Goal: Task Accomplishment & Management: Manage account settings

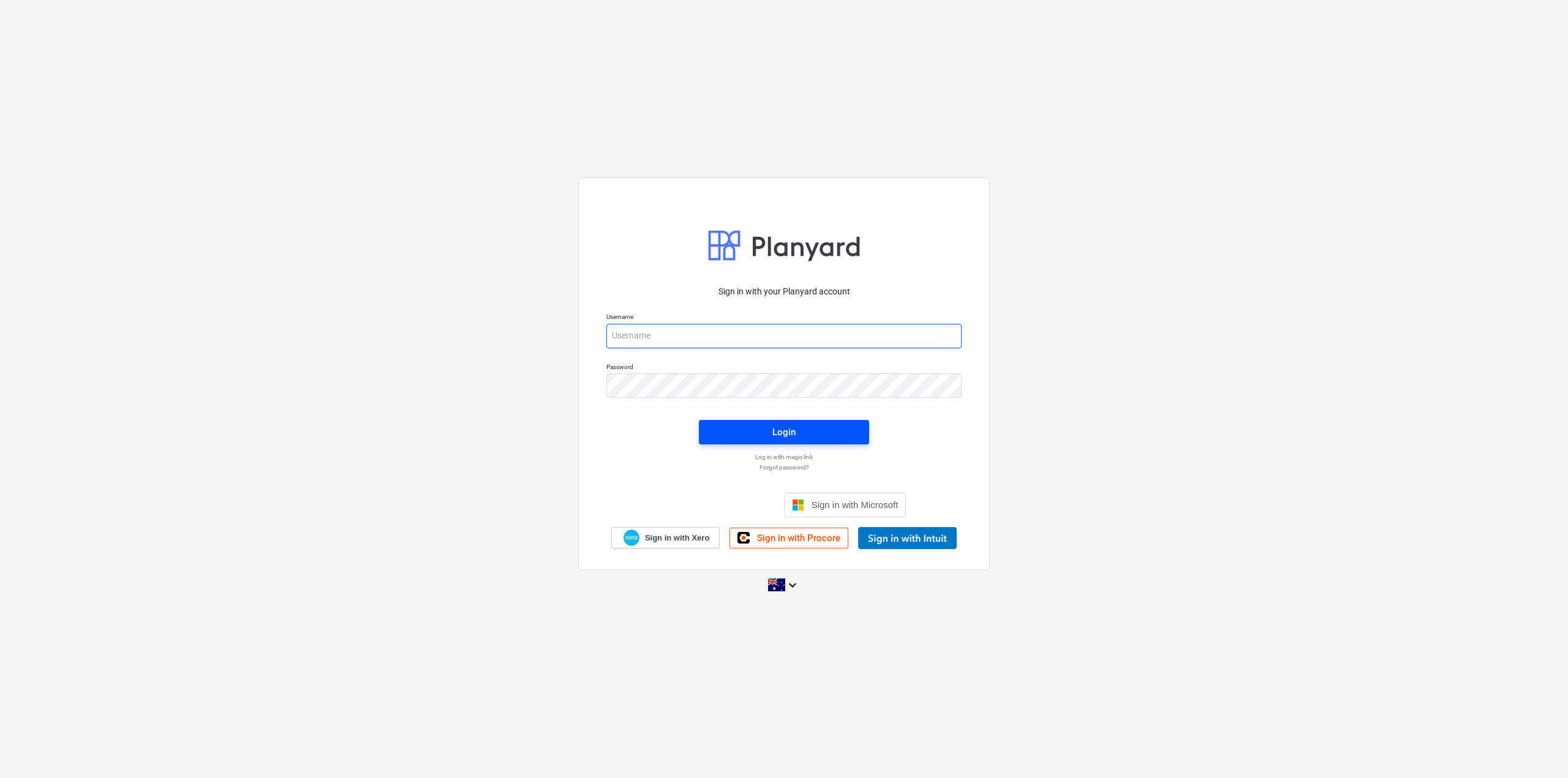
type input "[PERSON_NAME][EMAIL_ADDRESS][DOMAIN_NAME]"
click at [783, 432] on div "Login" at bounding box center [784, 432] width 23 height 16
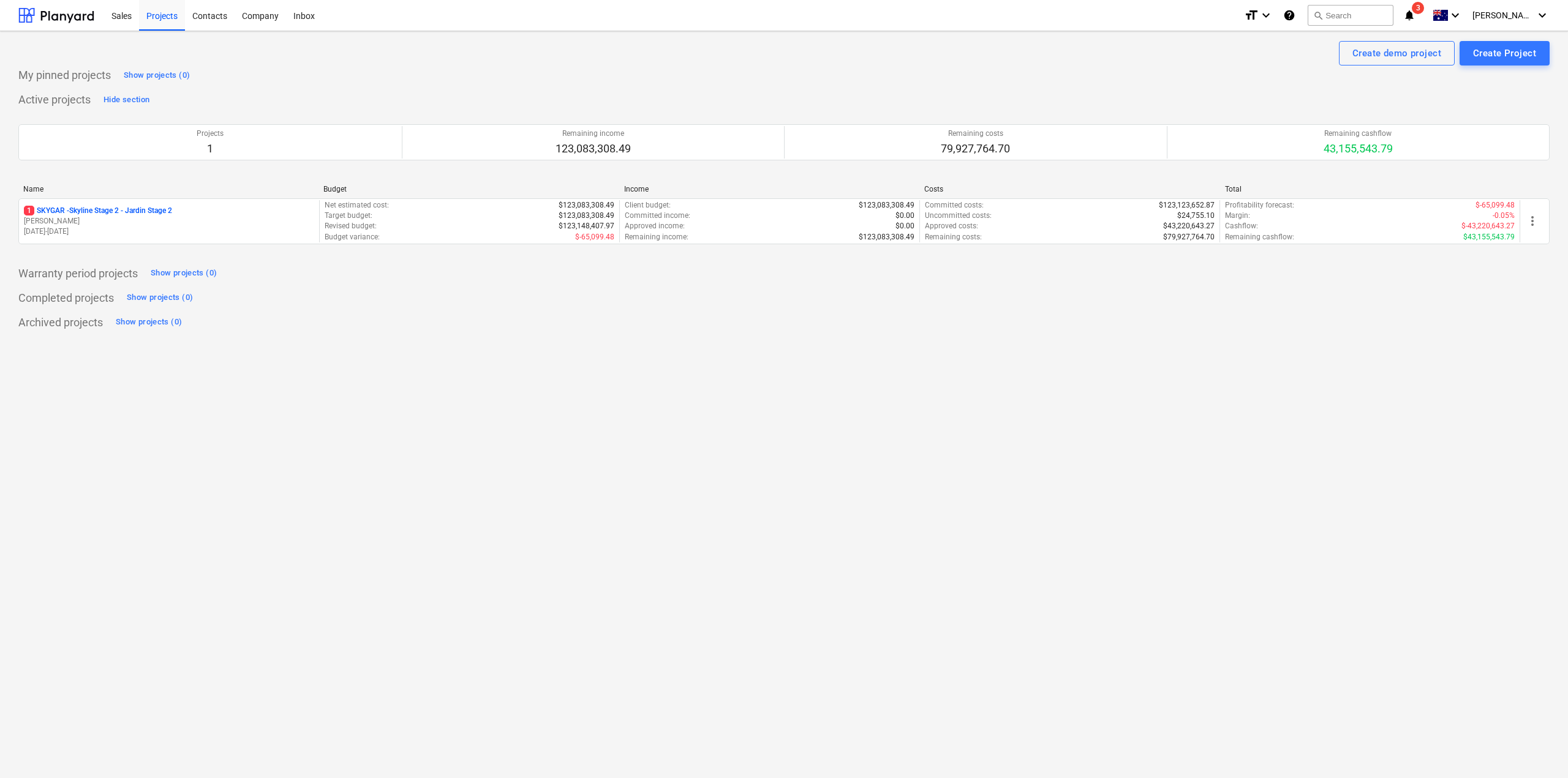
click at [154, 210] on p "1 SKYGAR - Skyline Stage 2 - Jardin Stage 2" at bounding box center [98, 211] width 148 height 10
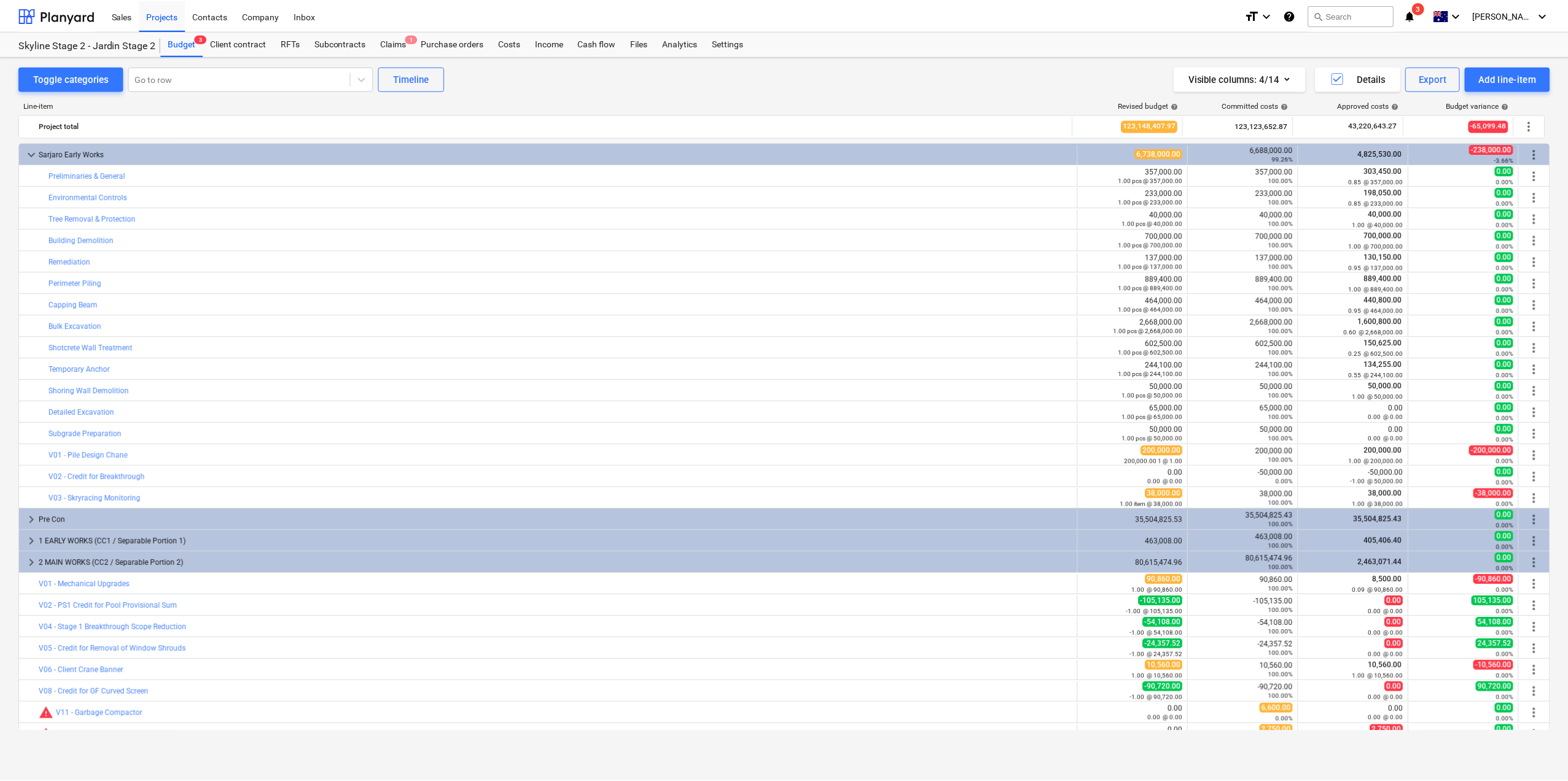
scroll to position [36, 0]
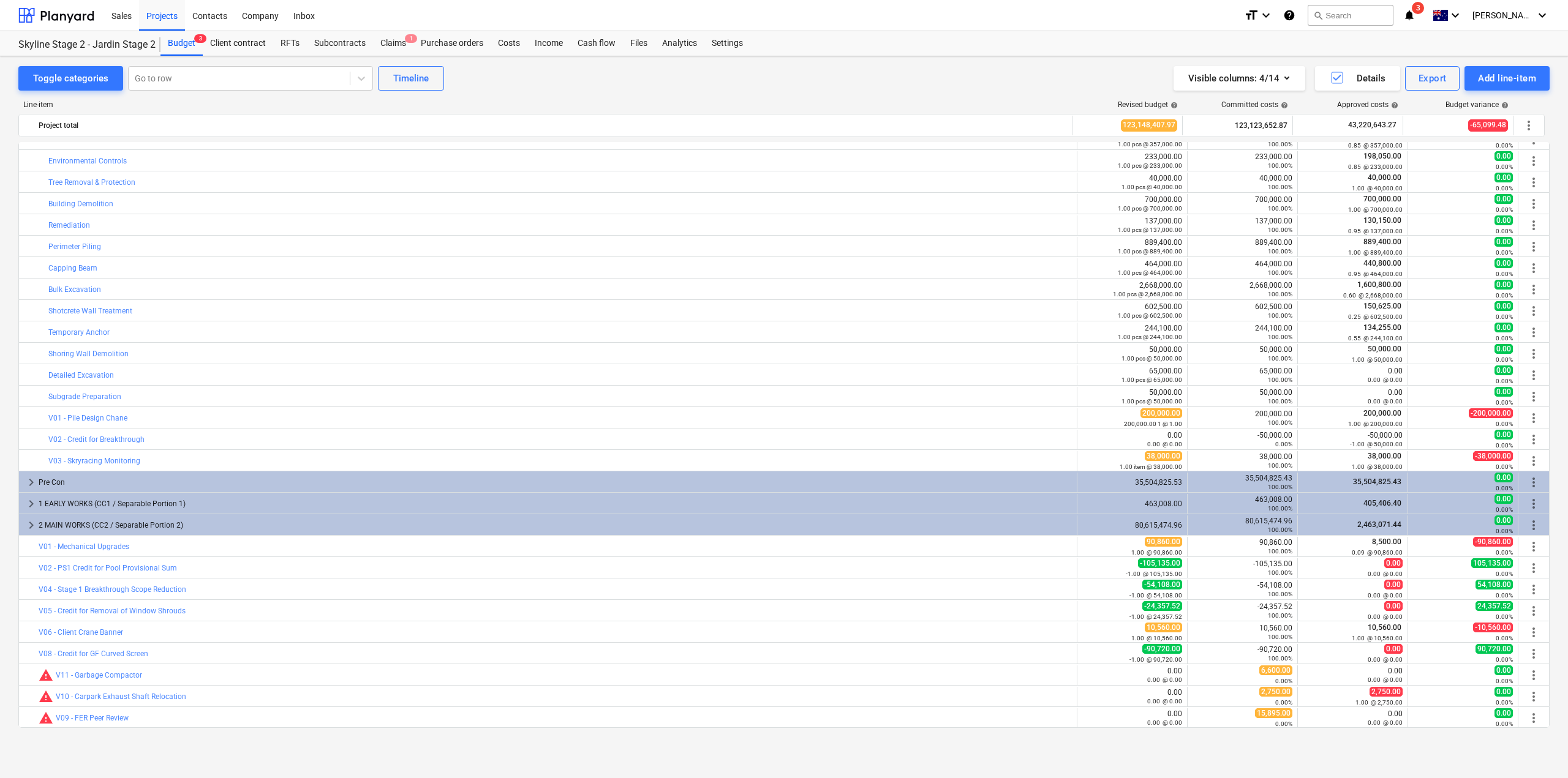
click at [1415, 11] on icon "notifications" at bounding box center [1409, 15] width 12 height 15
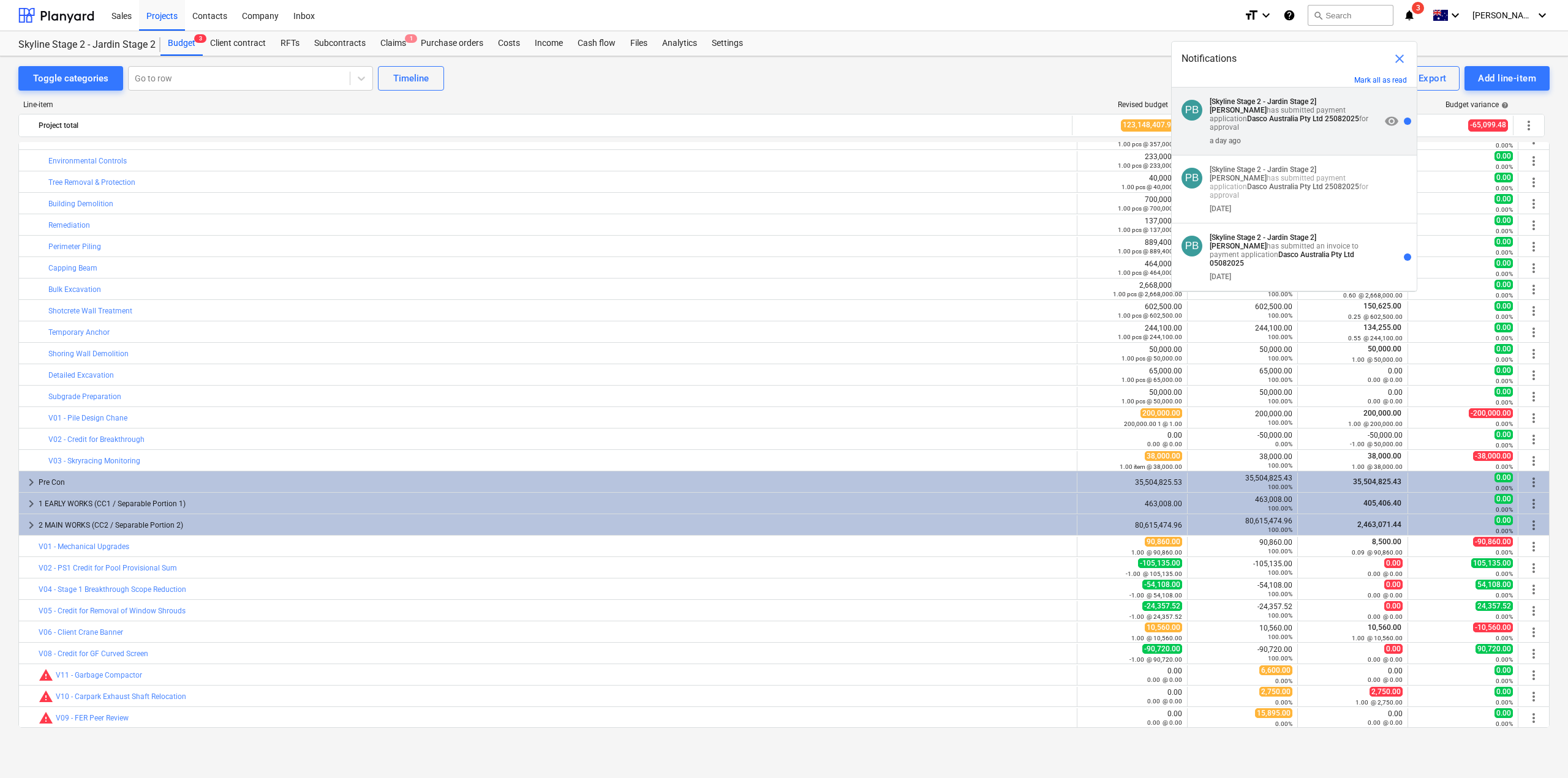
click at [1271, 116] on p "[Skyline Stage 2 - Jardin Stage 2] [PERSON_NAME] has submitted payment applicat…" at bounding box center [1295, 115] width 171 height 34
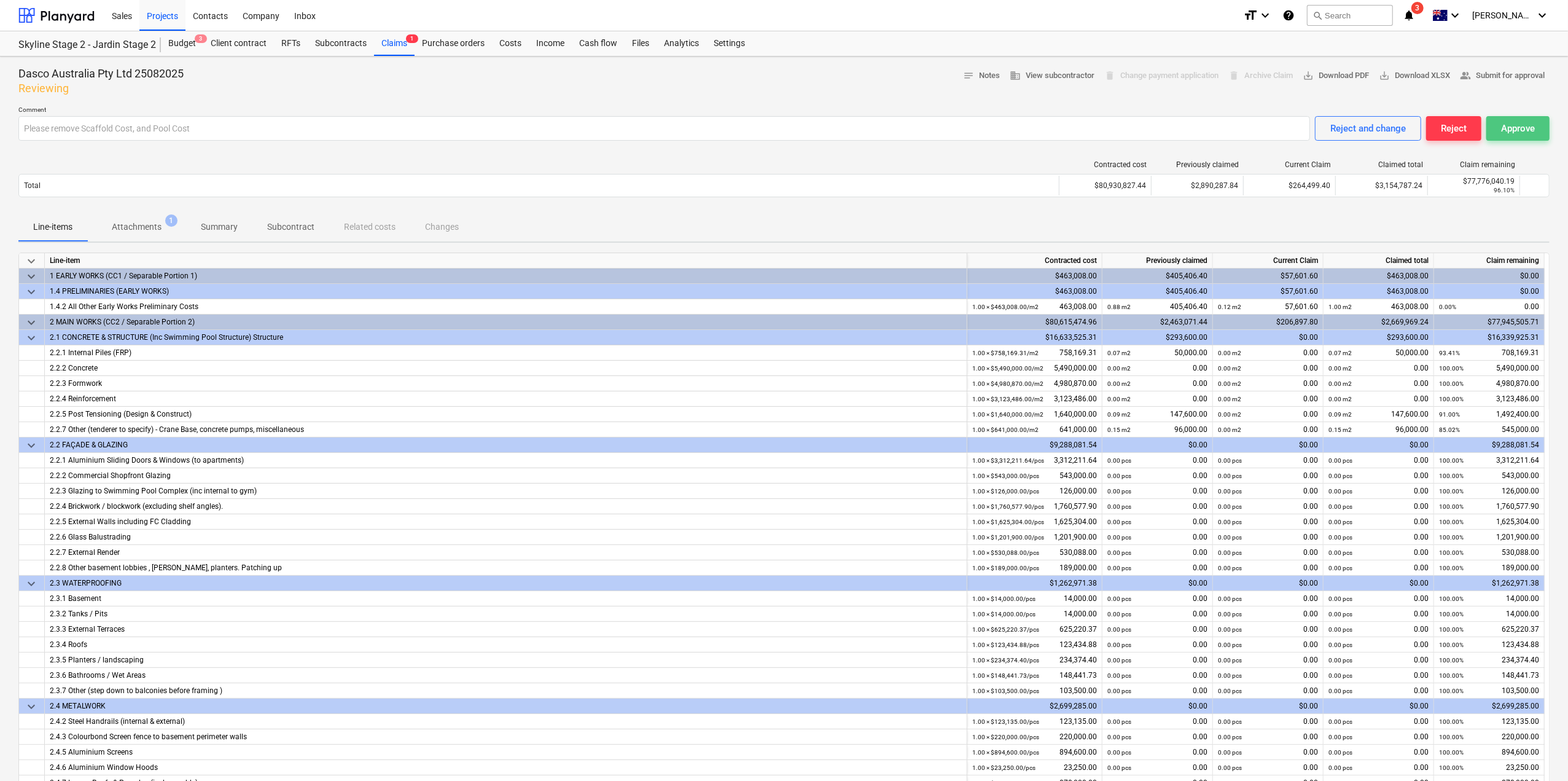
click at [1501, 127] on div "Approve" at bounding box center [1518, 129] width 34 height 16
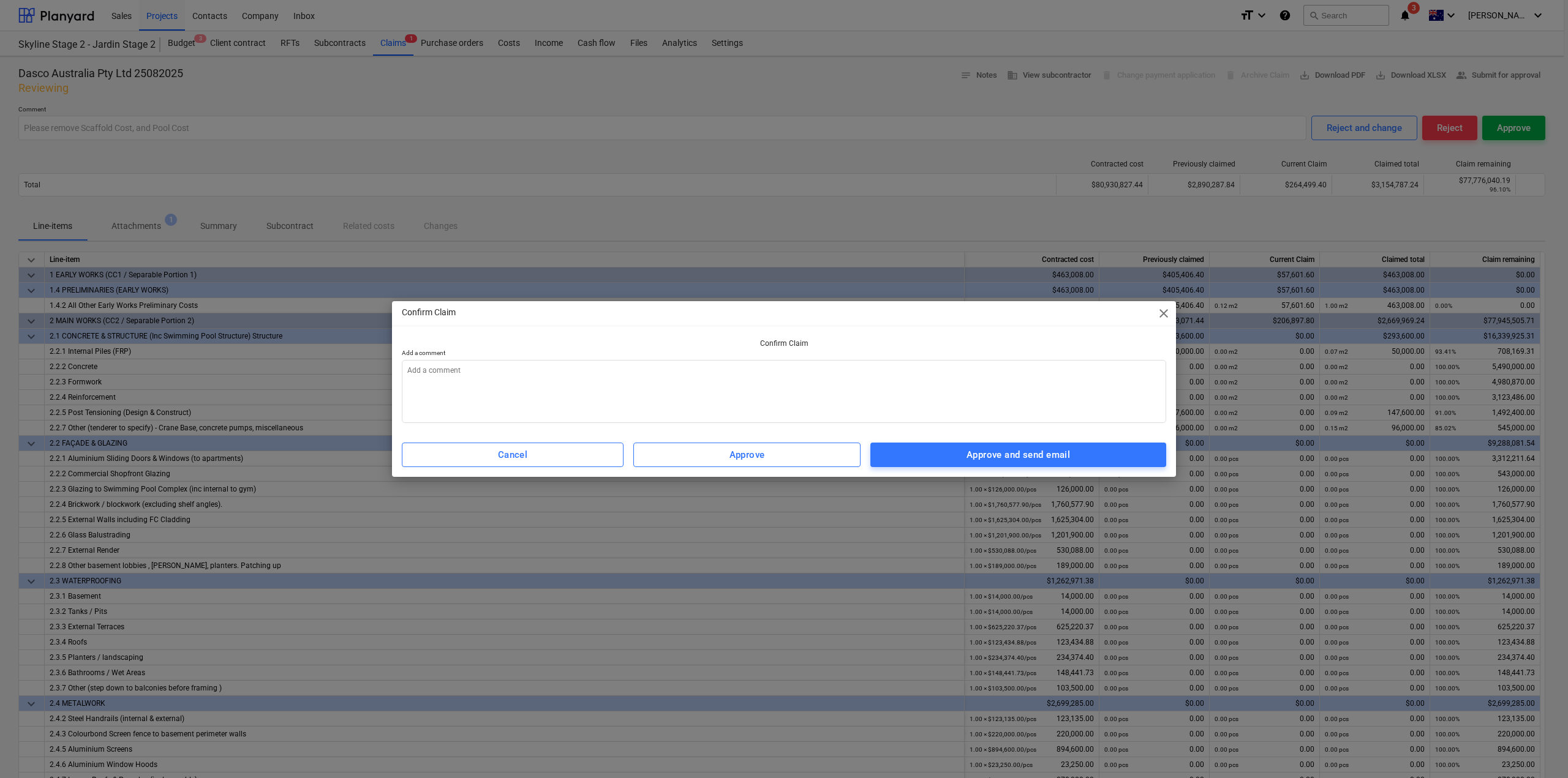
type textarea "x"
click at [979, 361] on textarea at bounding box center [784, 391] width 764 height 63
type textarea "H"
type textarea "x"
type textarea "Hi"
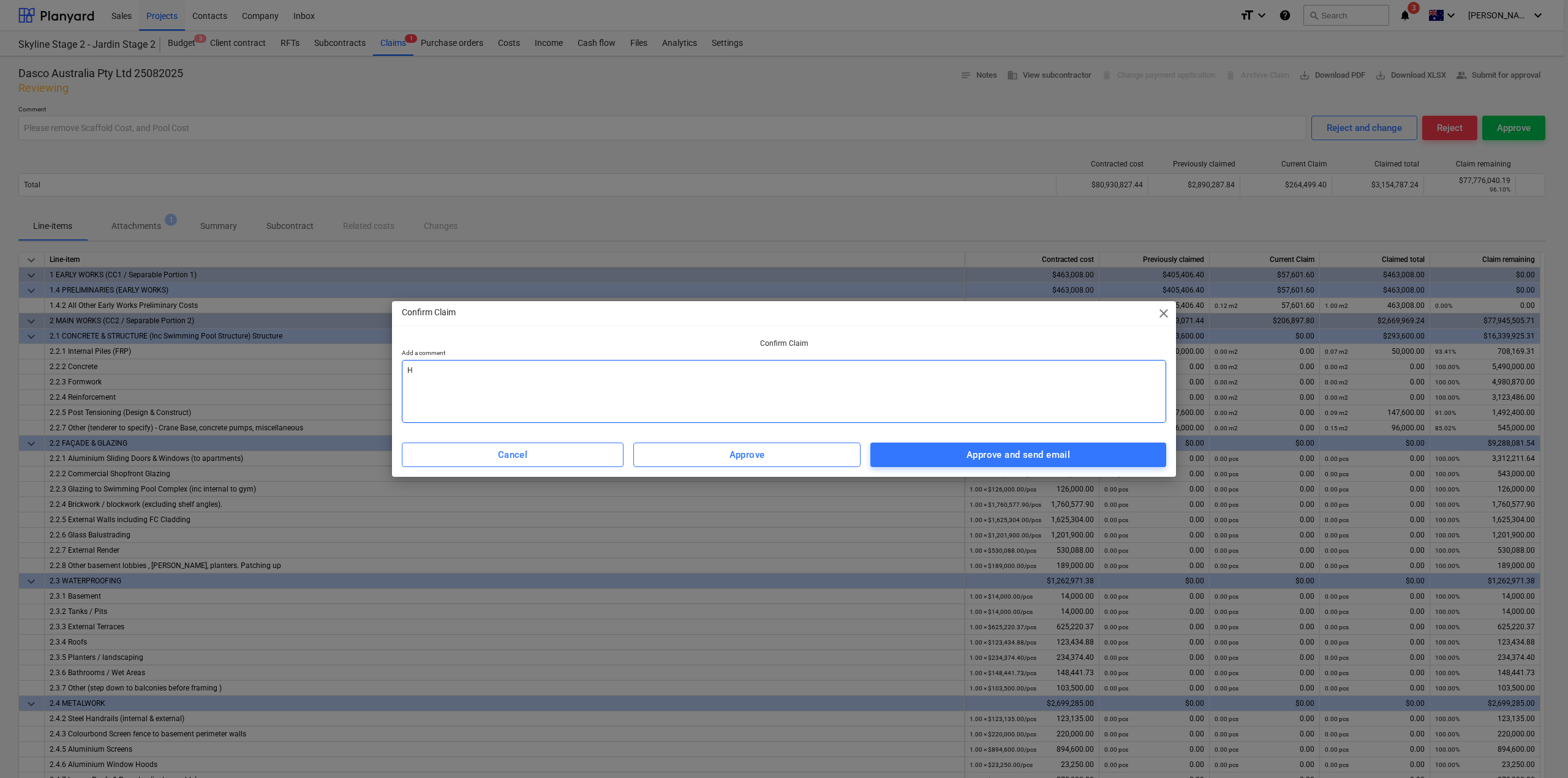
type textarea "x"
type textarea "Hi"
type textarea "x"
type textarea "Hi T"
type textarea "x"
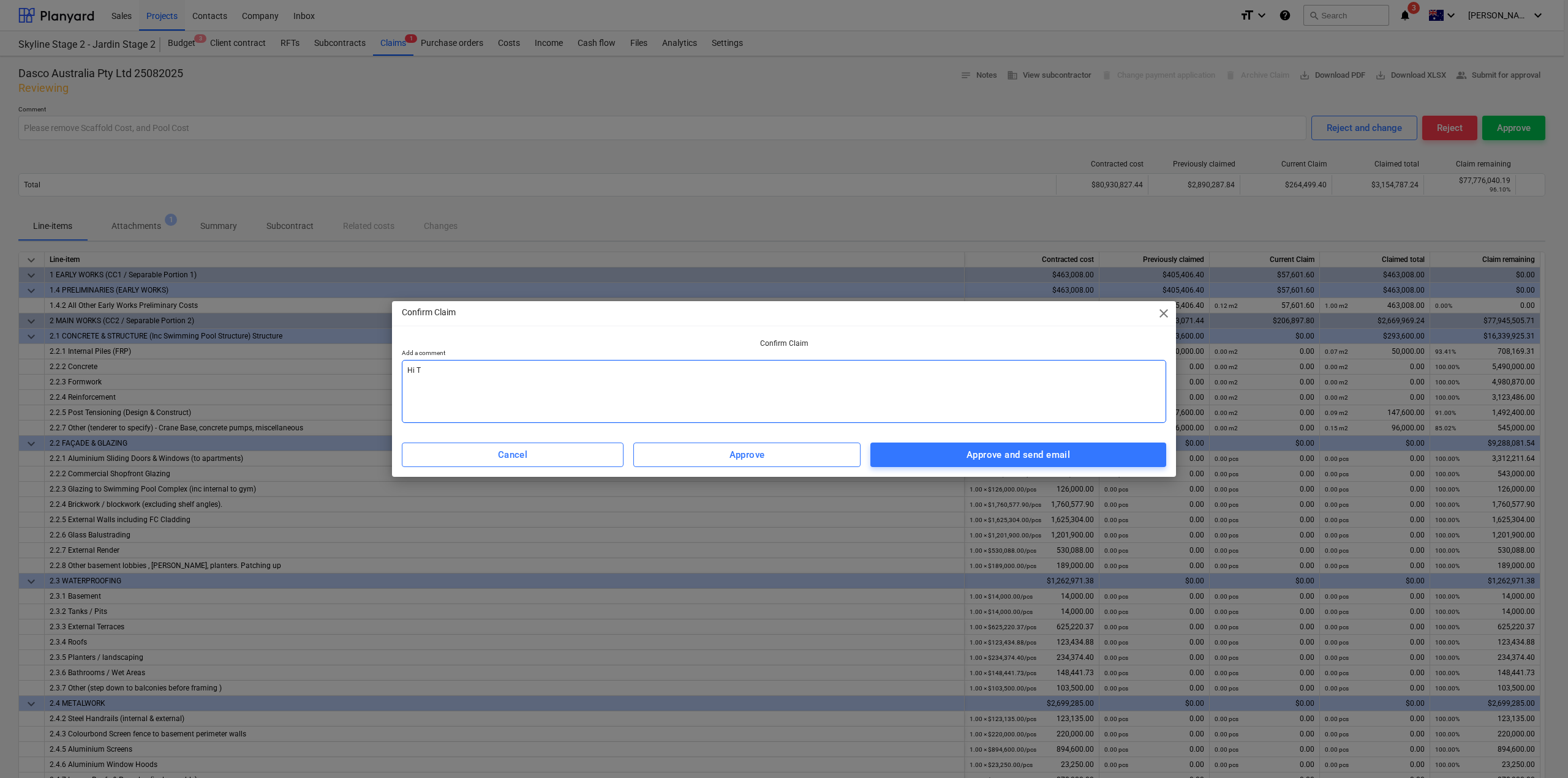
type textarea "Hi [PERSON_NAME]"
type textarea "x"
type textarea "Hi Tea"
type textarea "x"
type textarea "Hi Team"
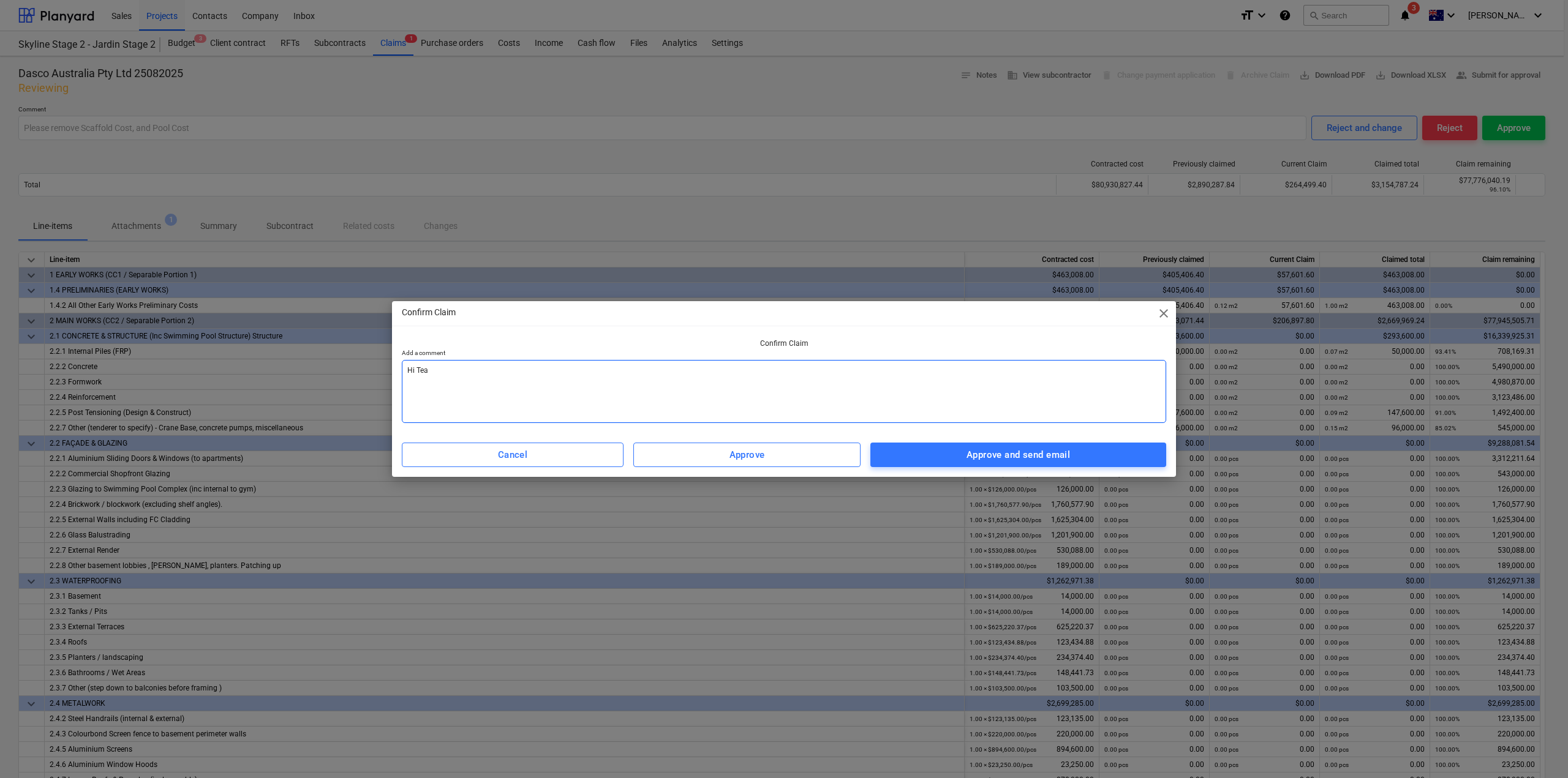
type textarea "x"
type textarea "Hi Tea"
type textarea "x"
type textarea "Hi [PERSON_NAME]"
type textarea "x"
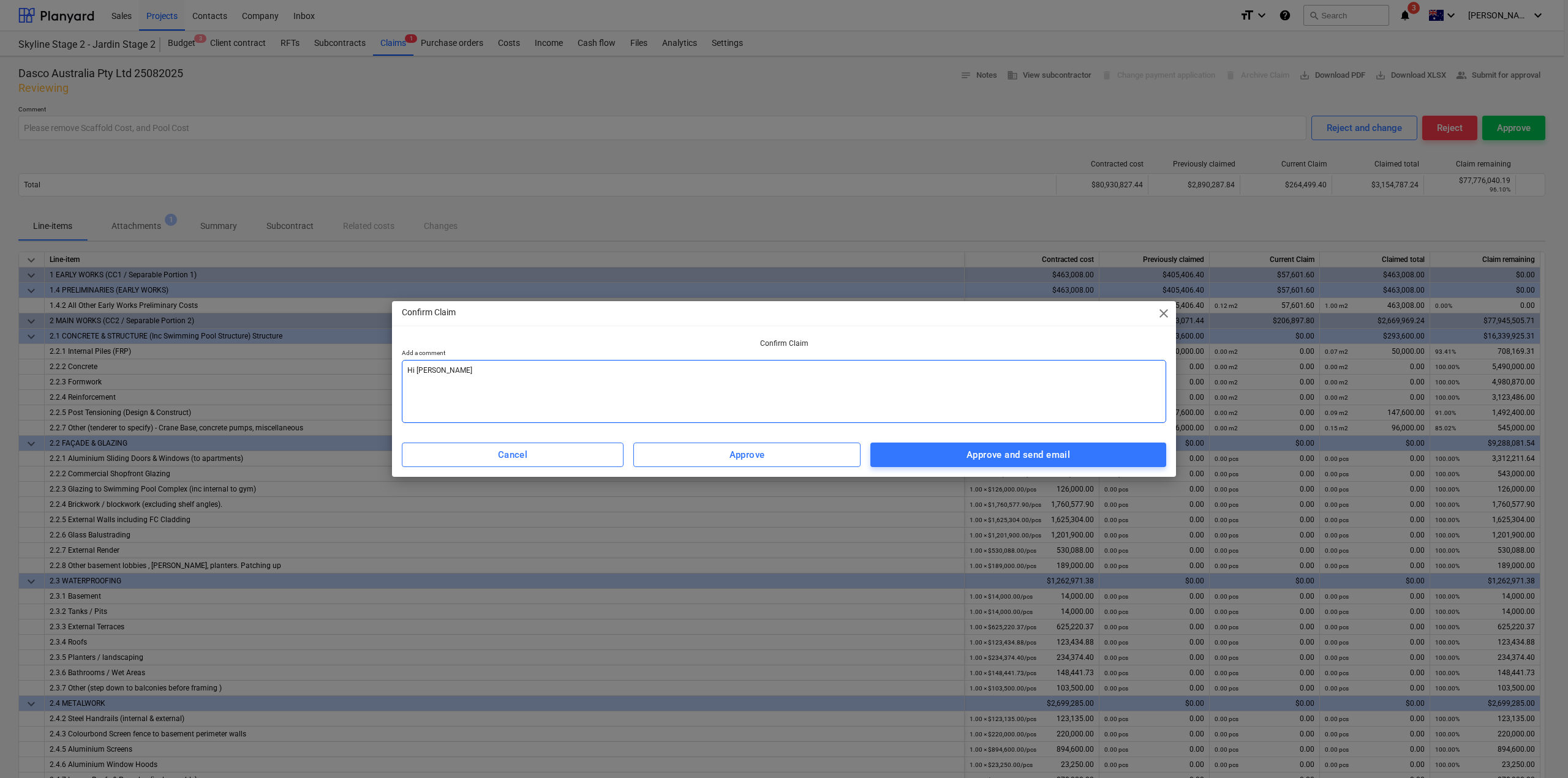
type textarea "Hi T"
type textarea "x"
type textarea "Hi"
type textarea "x"
type textarea "Hi P"
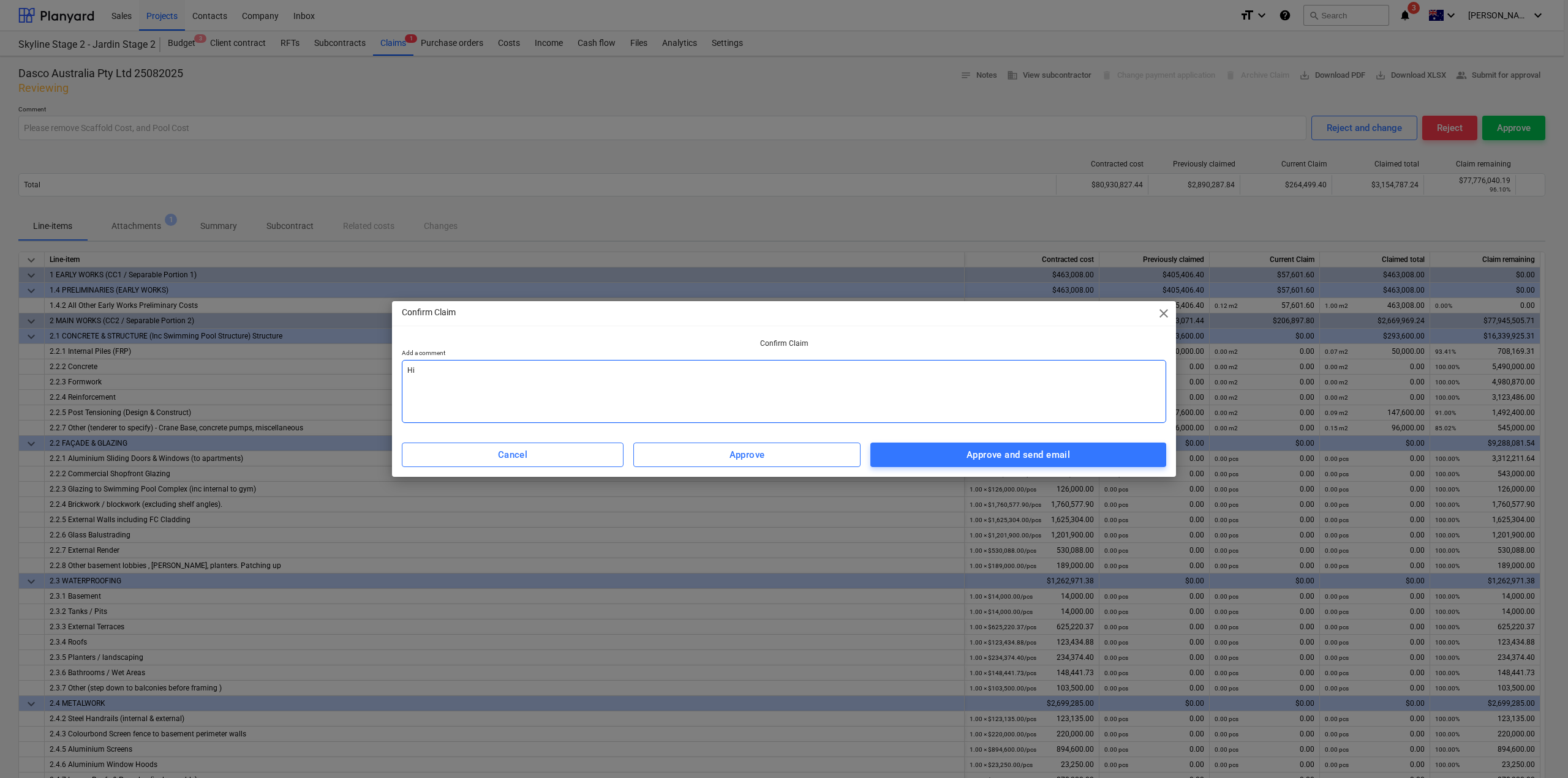
type textarea "x"
type textarea "Hi Pe"
type textarea "x"
type textarea "Hi Pet"
type textarea "x"
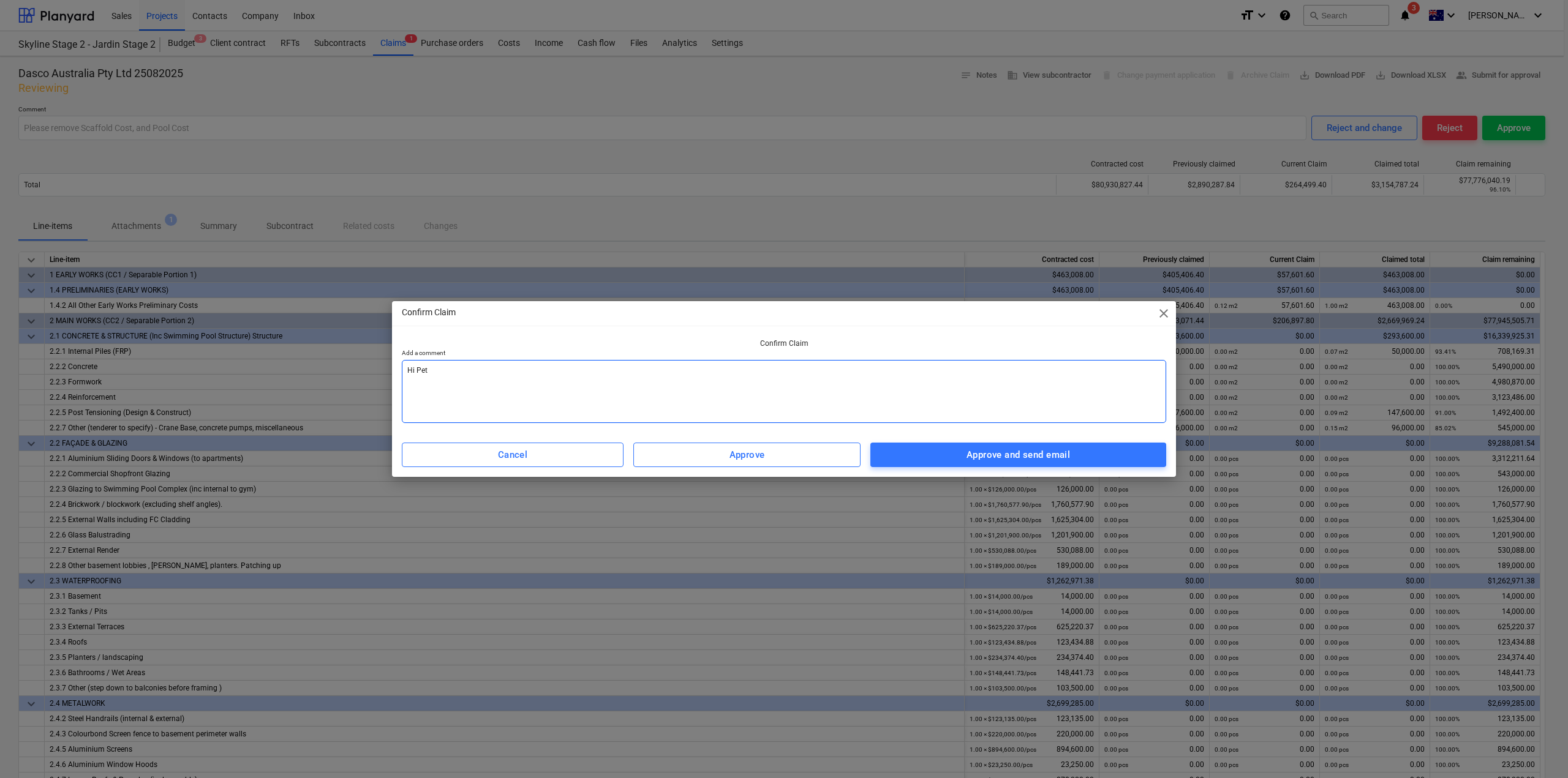
type textarea "Hi [PERSON_NAME]"
type textarea "x"
type textarea "Hi [PERSON_NAME]"
type textarea "x"
type textarea "Hi [PERSON_NAME],"
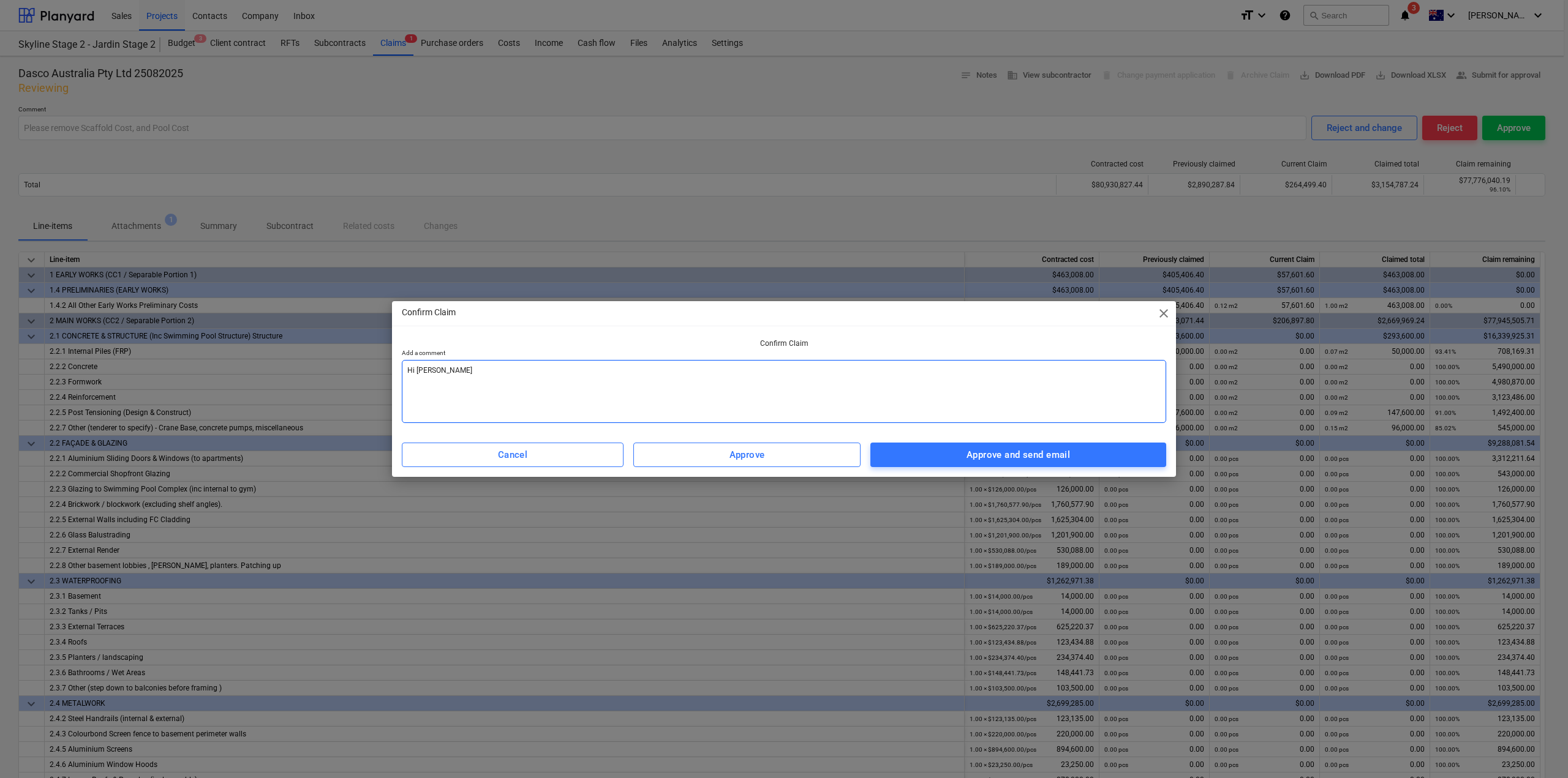
type textarea "x"
type textarea "Hi [PERSON_NAME],"
type textarea "x"
type textarea "Hi [PERSON_NAME],"
type textarea "x"
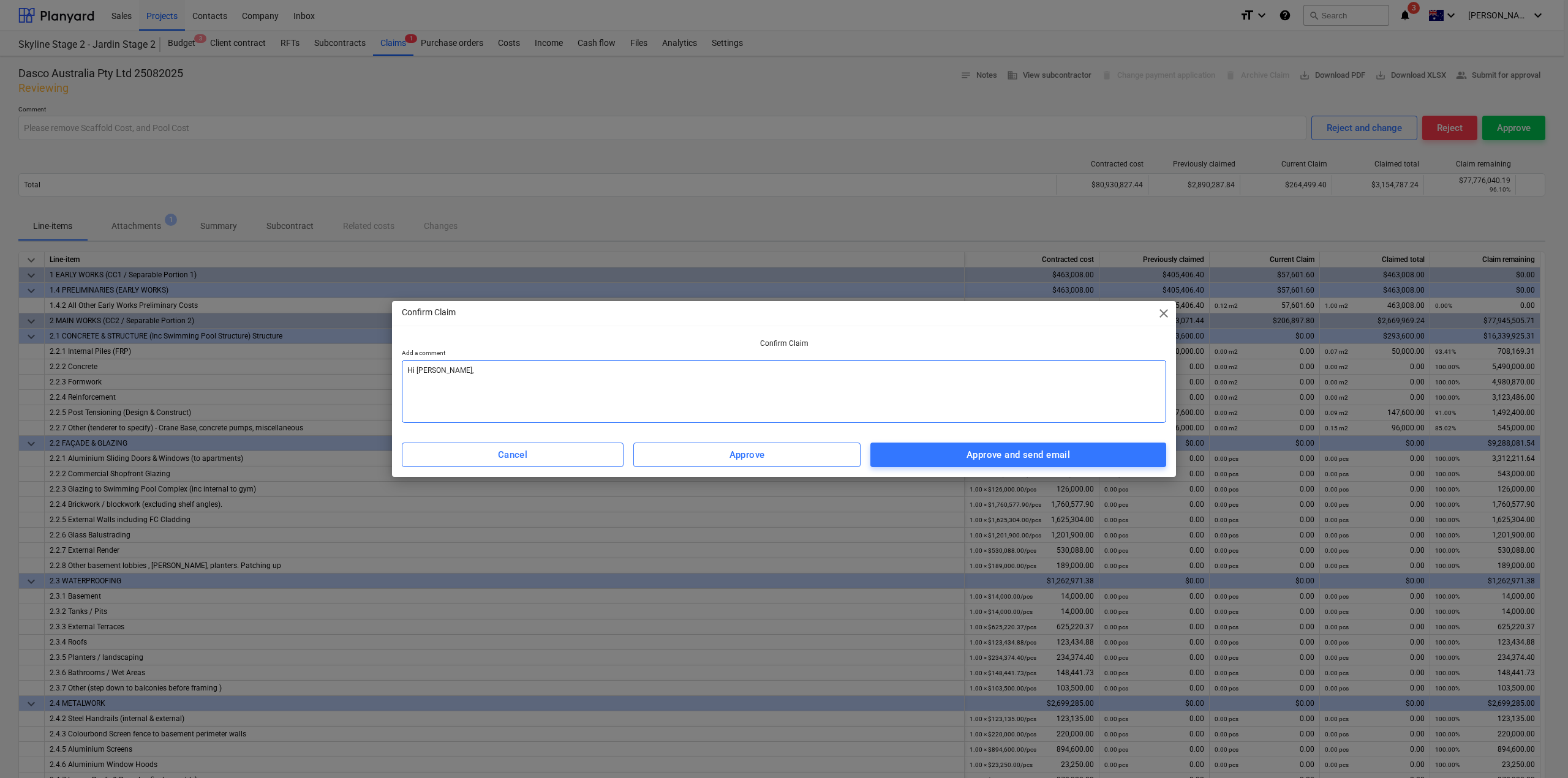
type textarea "Hi [PERSON_NAME], T"
type textarea "x"
type textarea "Hi [PERSON_NAME], Th"
type textarea "x"
type textarea "Hi [PERSON_NAME], The"
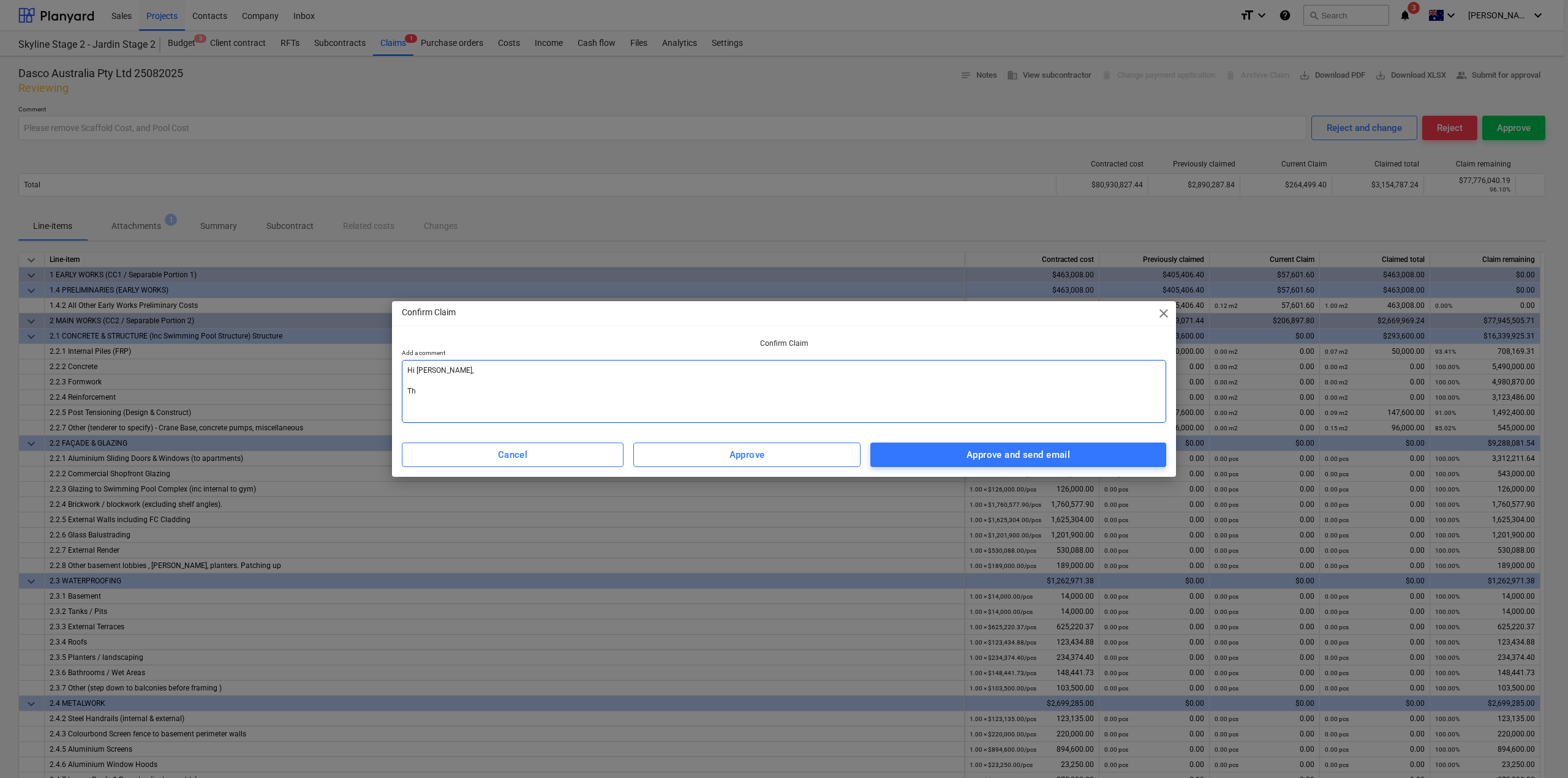
type textarea "x"
type textarea "Hi [PERSON_NAME], The"
type textarea "x"
type textarea "Hi [PERSON_NAME], The C"
type textarea "x"
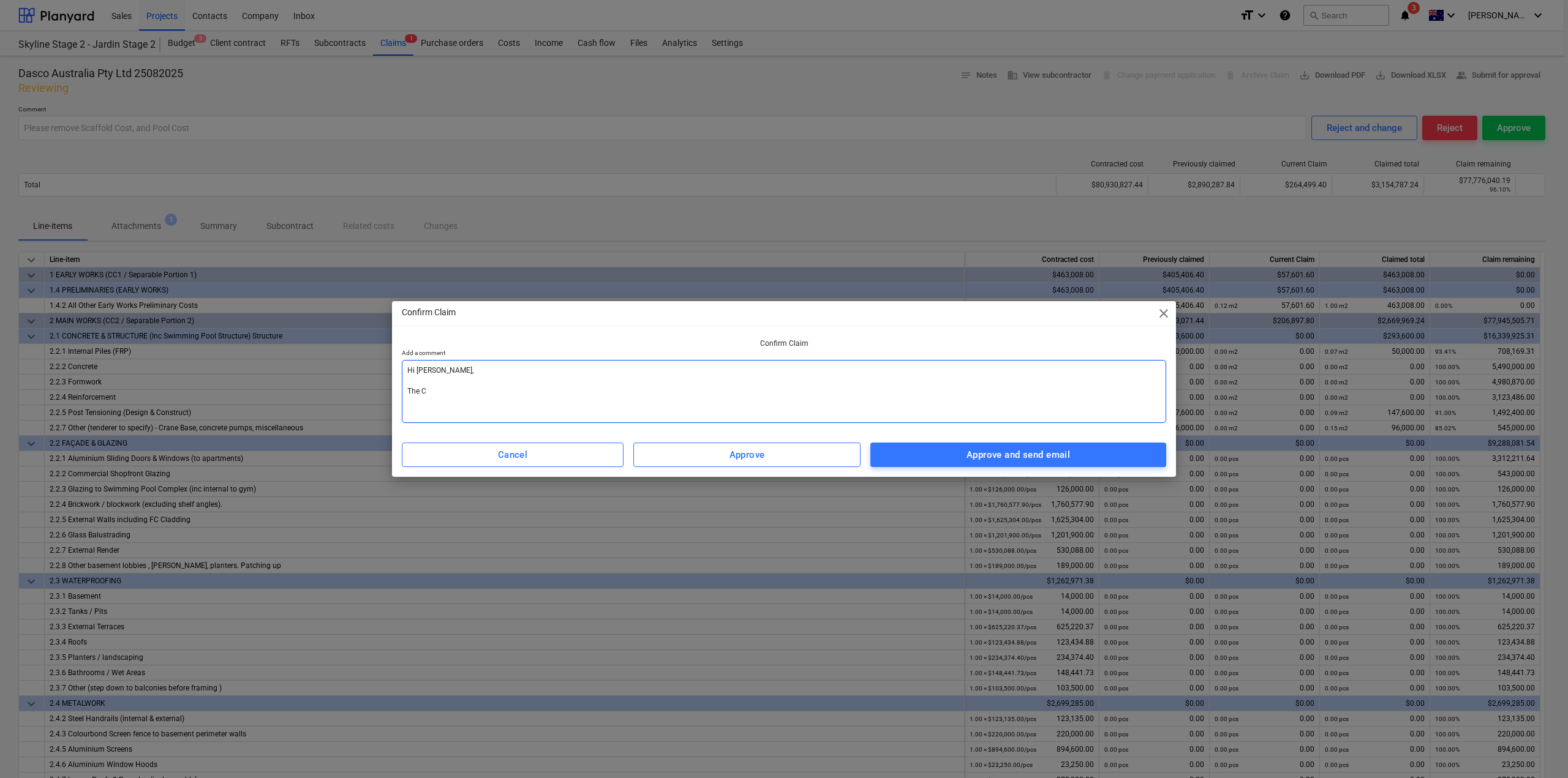
type textarea "Hi [PERSON_NAME], The Cl"
type textarea "x"
type textarea "Hi [PERSON_NAME], The Cla"
type textarea "x"
type textarea "Hi [PERSON_NAME], The Clai"
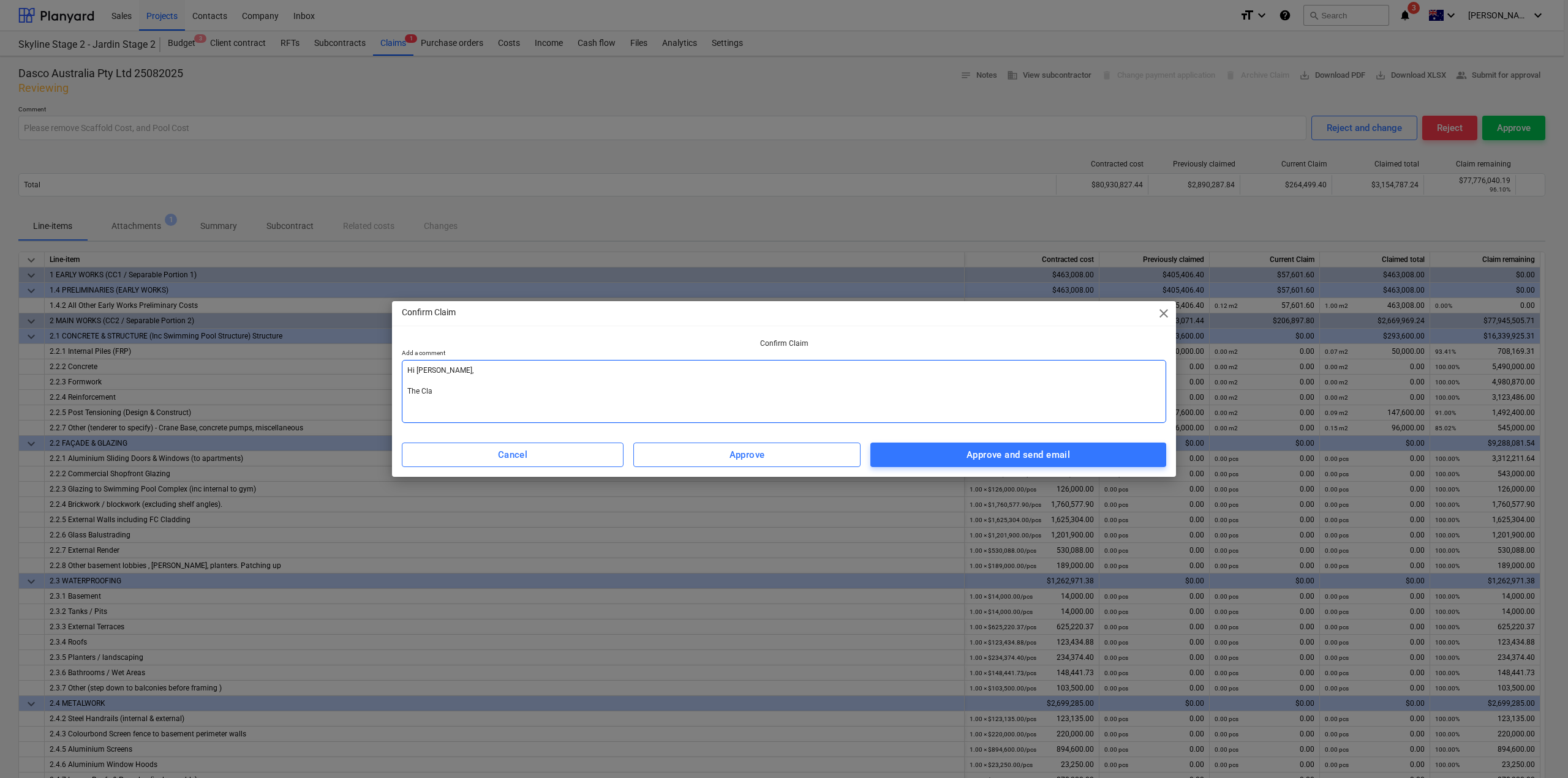
type textarea "x"
type textarea "Hi [PERSON_NAME], The Claim"
type textarea "x"
type textarea "Hi [PERSON_NAME], The Claim"
type textarea "x"
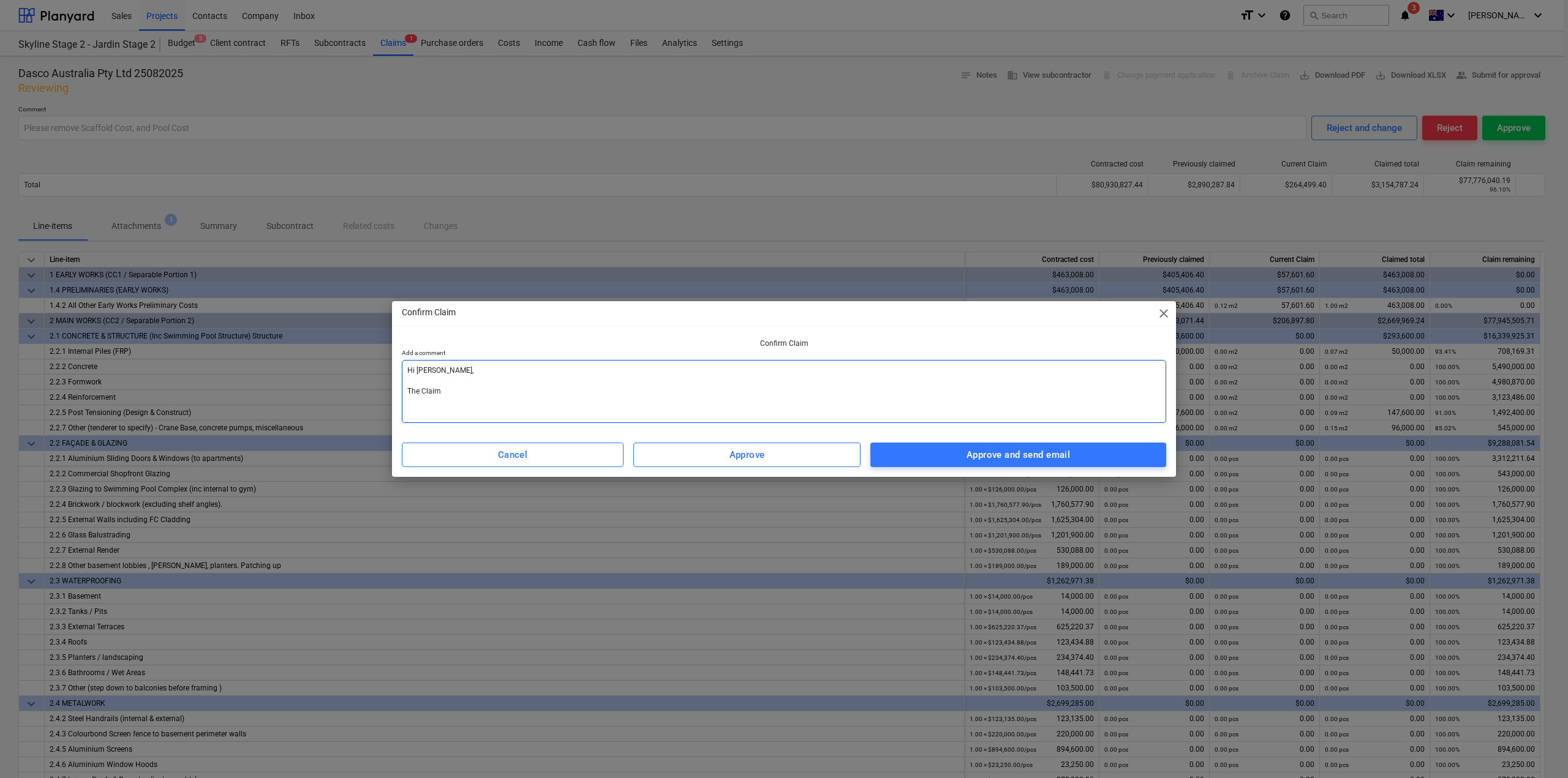
type textarea "Hi [PERSON_NAME], The Claim i"
type textarea "x"
type textarea "Hi [PERSON_NAME], The Claim is"
type textarea "x"
type textarea "Hi [PERSON_NAME], The Claim is"
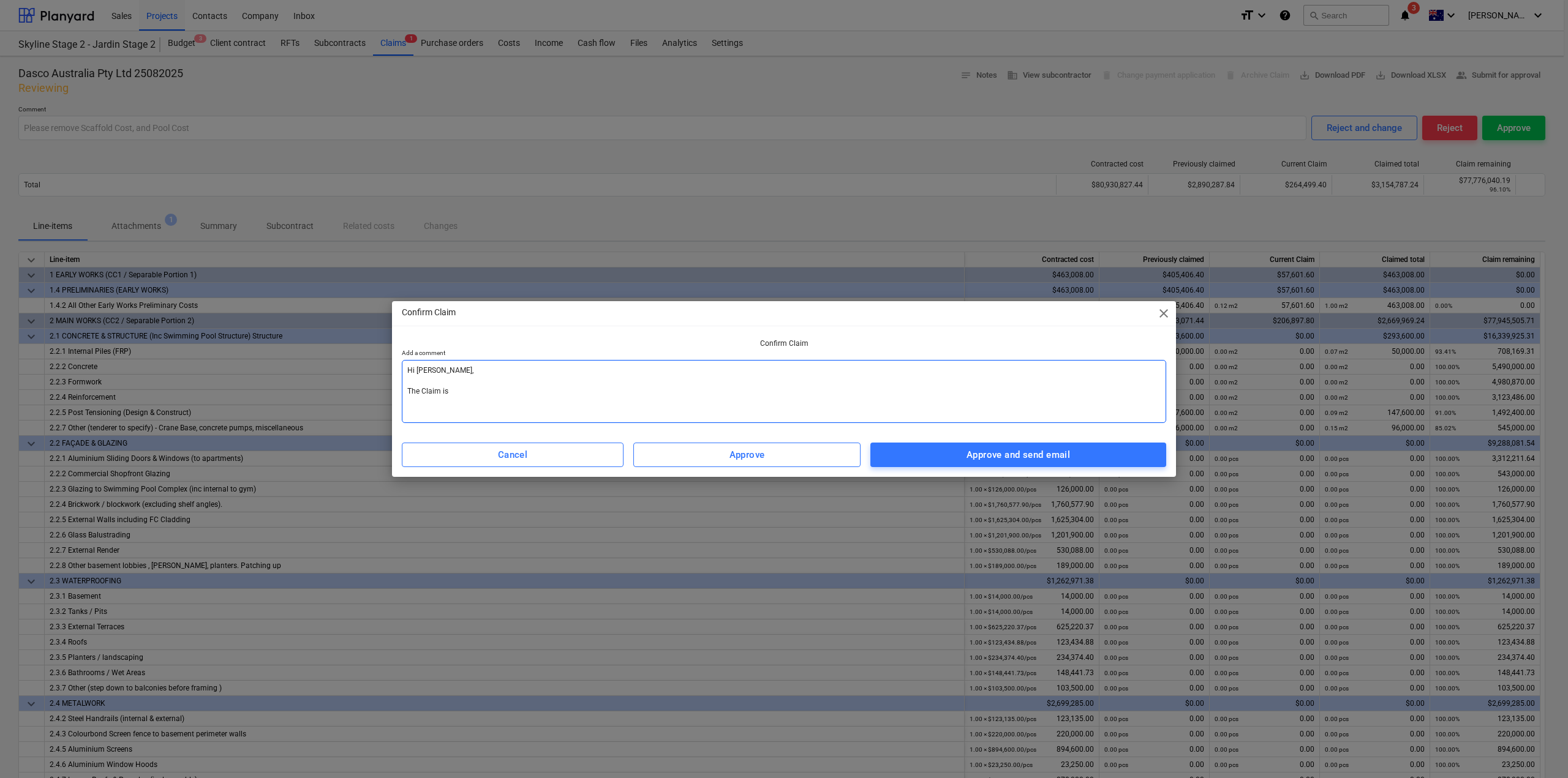
type textarea "x"
type textarea "Hi [PERSON_NAME], The Claim is a"
type textarea "x"
type textarea "Hi [PERSON_NAME], The Claim is ap"
type textarea "x"
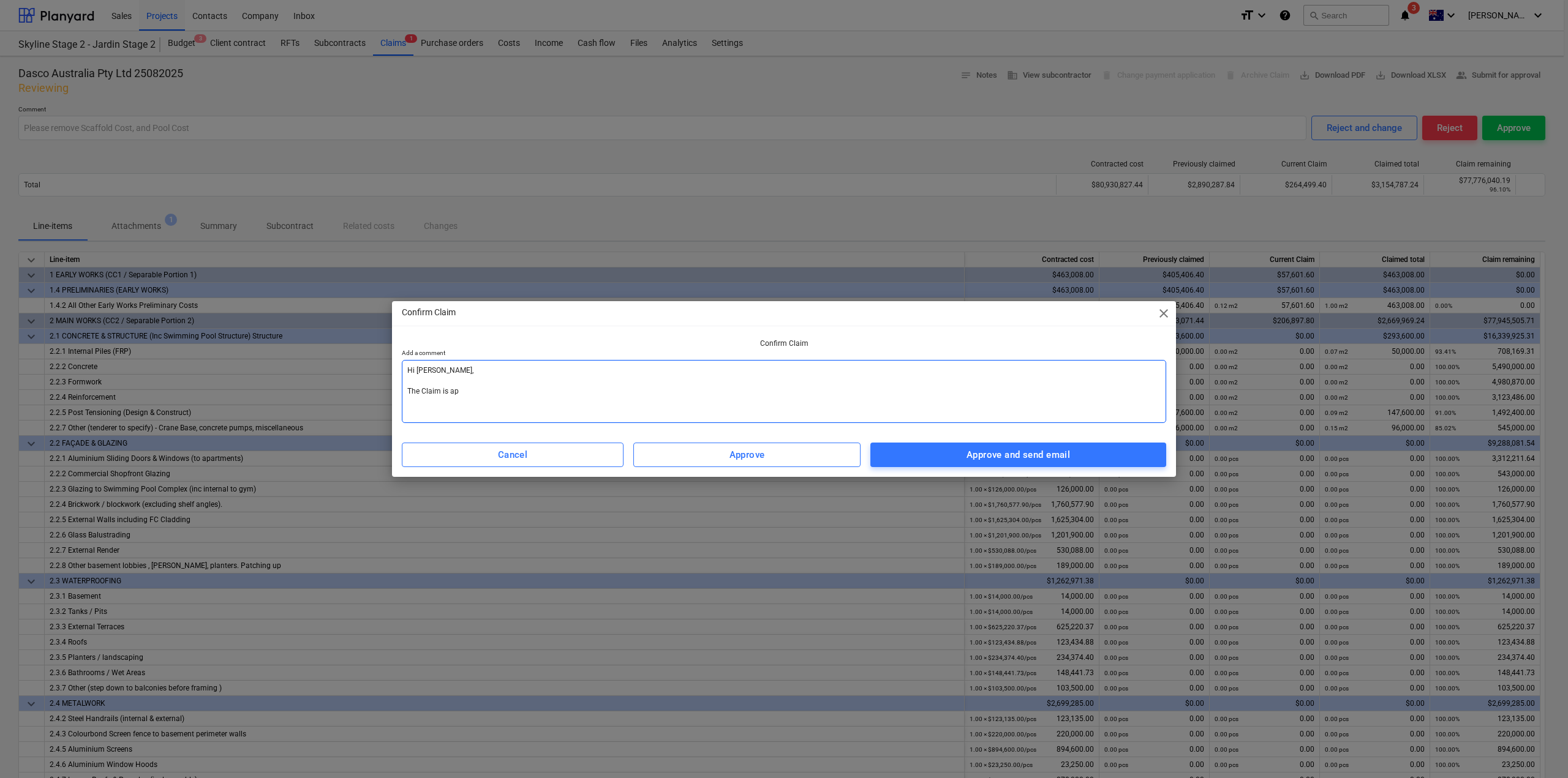
type textarea "Hi [PERSON_NAME], The Claim is app"
type textarea "x"
type textarea "Hi [PERSON_NAME], The Claim is appr"
type textarea "x"
type textarea "Hi [PERSON_NAME], The Claim is appro"
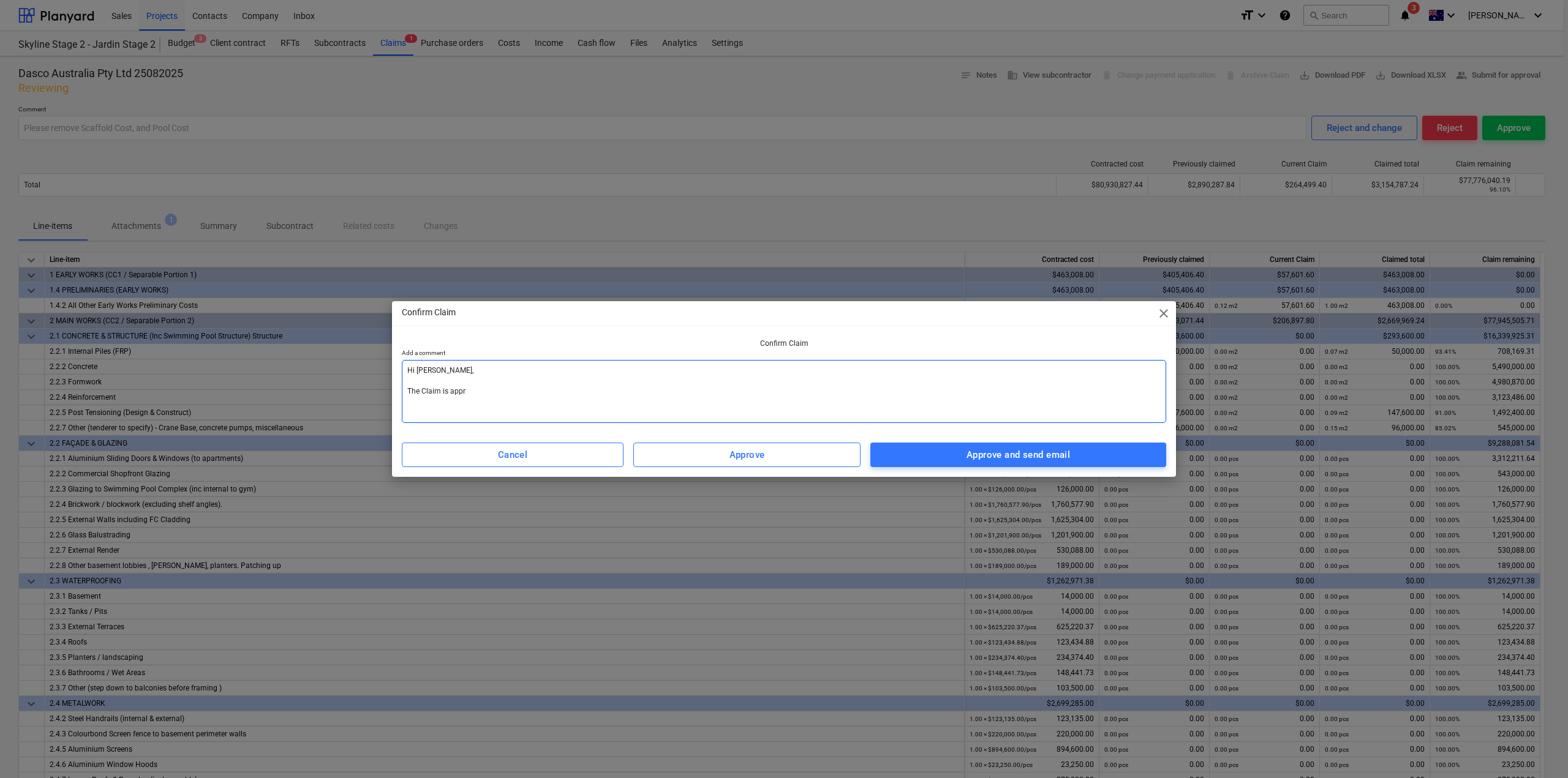
type textarea "x"
type textarea "Hi [PERSON_NAME], The Claim is approv"
type textarea "x"
type textarea "Hi [PERSON_NAME], The Claim is approve"
type textarea "x"
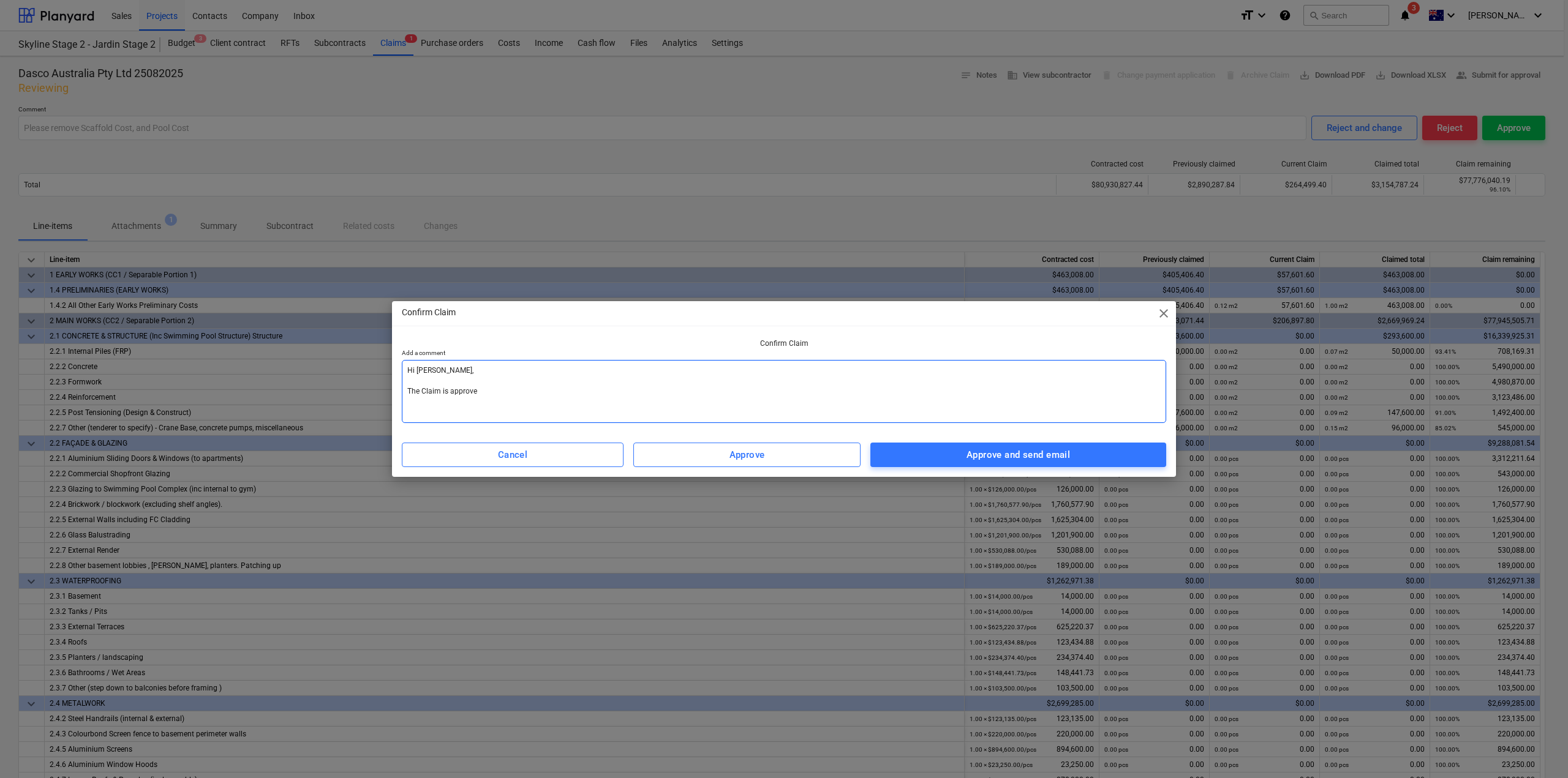
type textarea "Hi [PERSON_NAME], The Claim is approved"
type textarea "x"
type textarea "Hi [PERSON_NAME], The Claim is approved,"
type textarea "x"
type textarea "Hi [PERSON_NAME], The Claim is approved,"
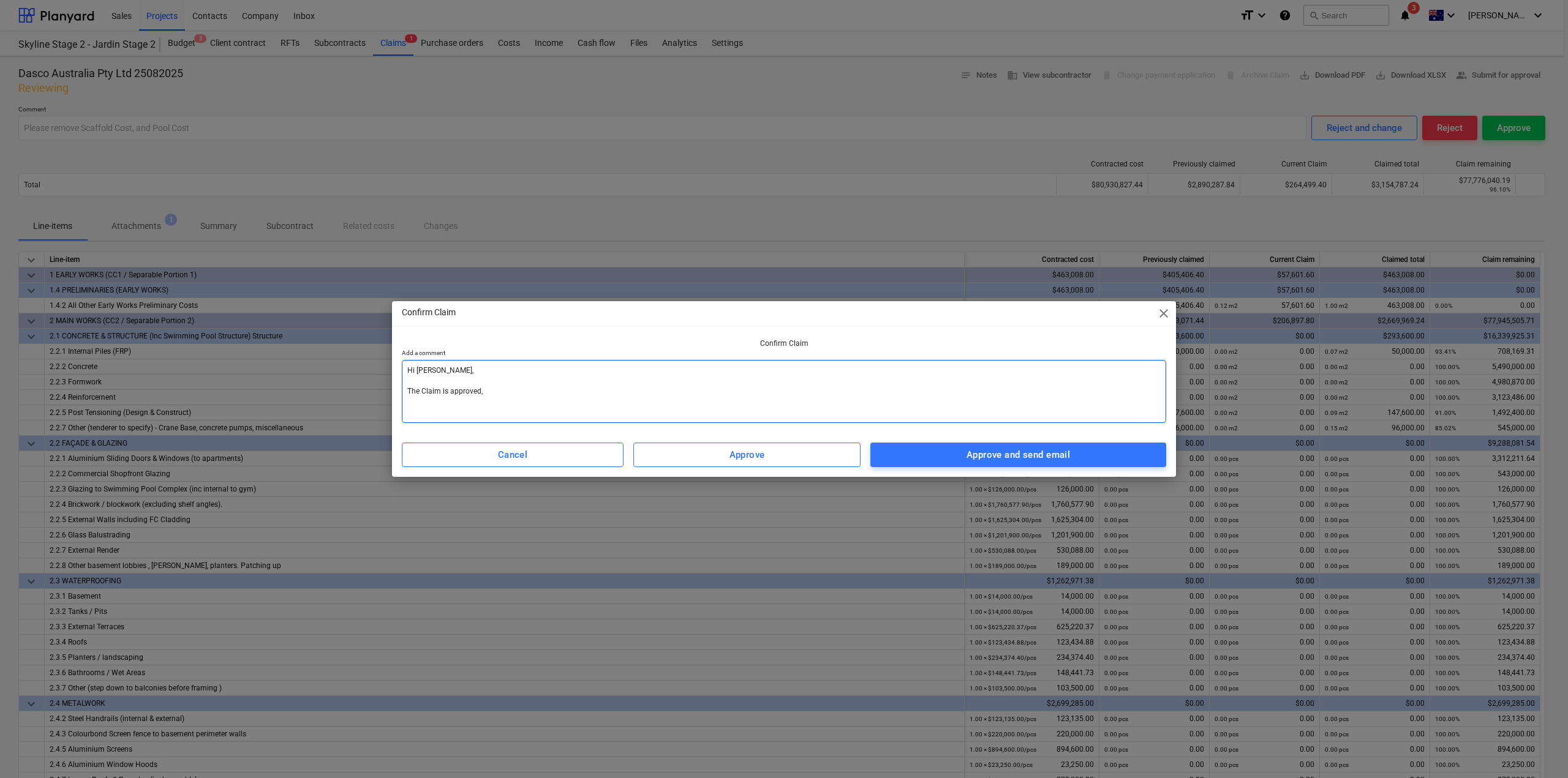
type textarea "x"
type textarea "Hi [PERSON_NAME], The Claim is approved, p"
type textarea "x"
type textarea "Hi [PERSON_NAME], The Claim is approved, pl"
type textarea "x"
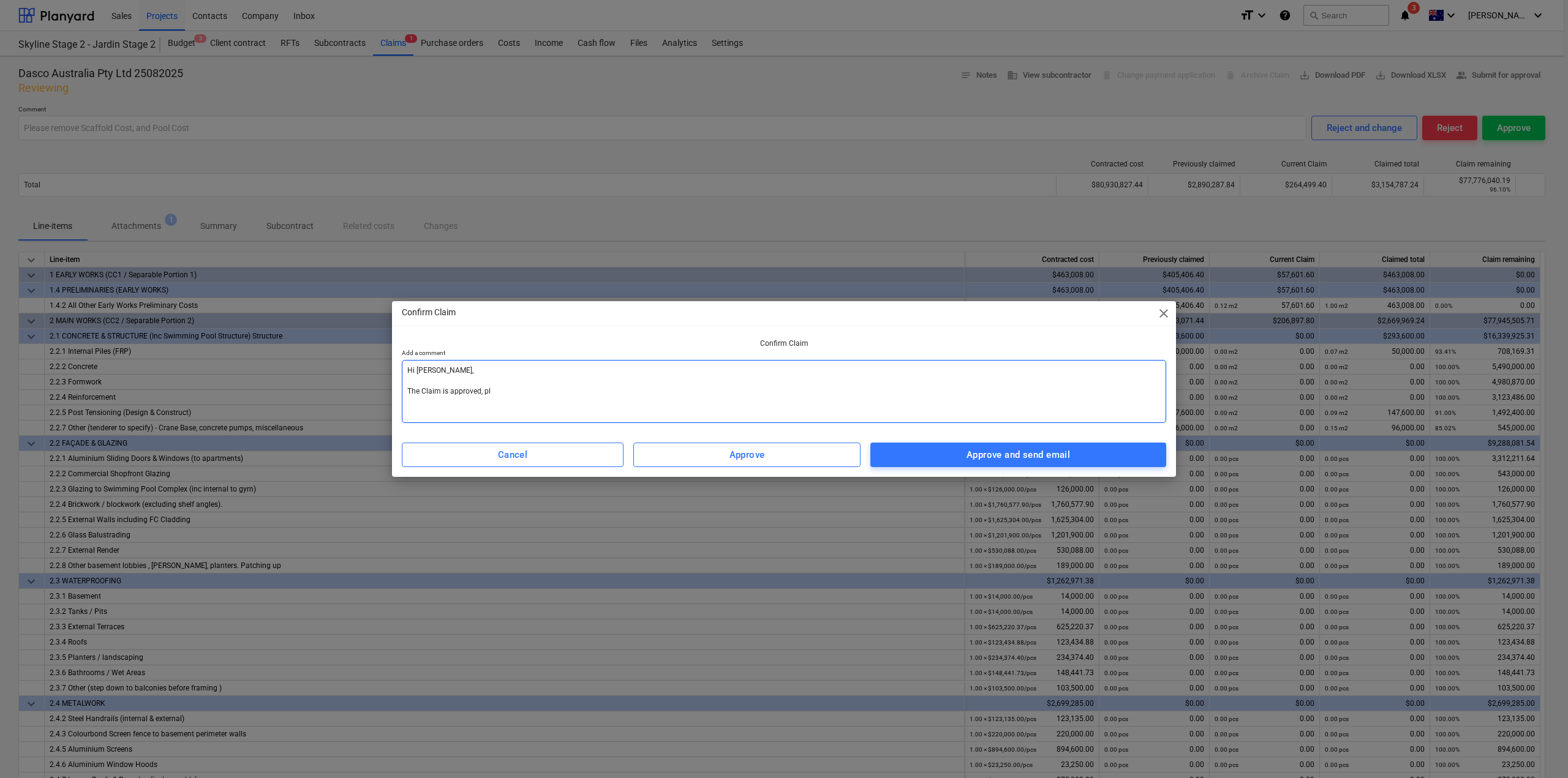
type textarea "Hi [PERSON_NAME], The Claim is approved, ple"
type textarea "x"
type textarea "Hi [PERSON_NAME], The Claim is approved, plea"
type textarea "x"
type textarea "Hi [PERSON_NAME], The Claim is approved, pleas"
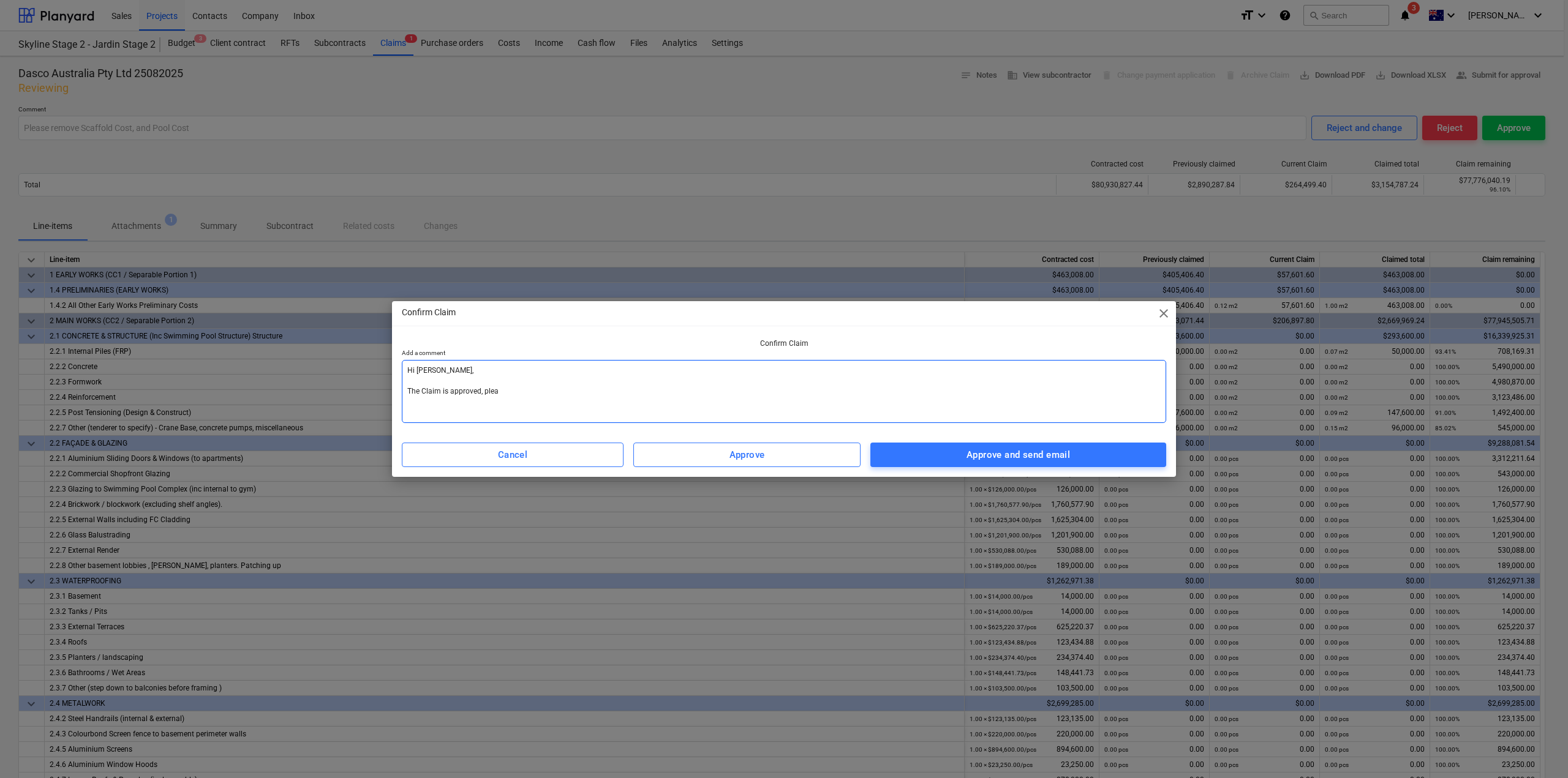
type textarea "x"
type textarea "Hi [PERSON_NAME], The Claim is approved, please"
type textarea "x"
type textarea "Hi [PERSON_NAME], The Claim is approved, please"
type textarea "x"
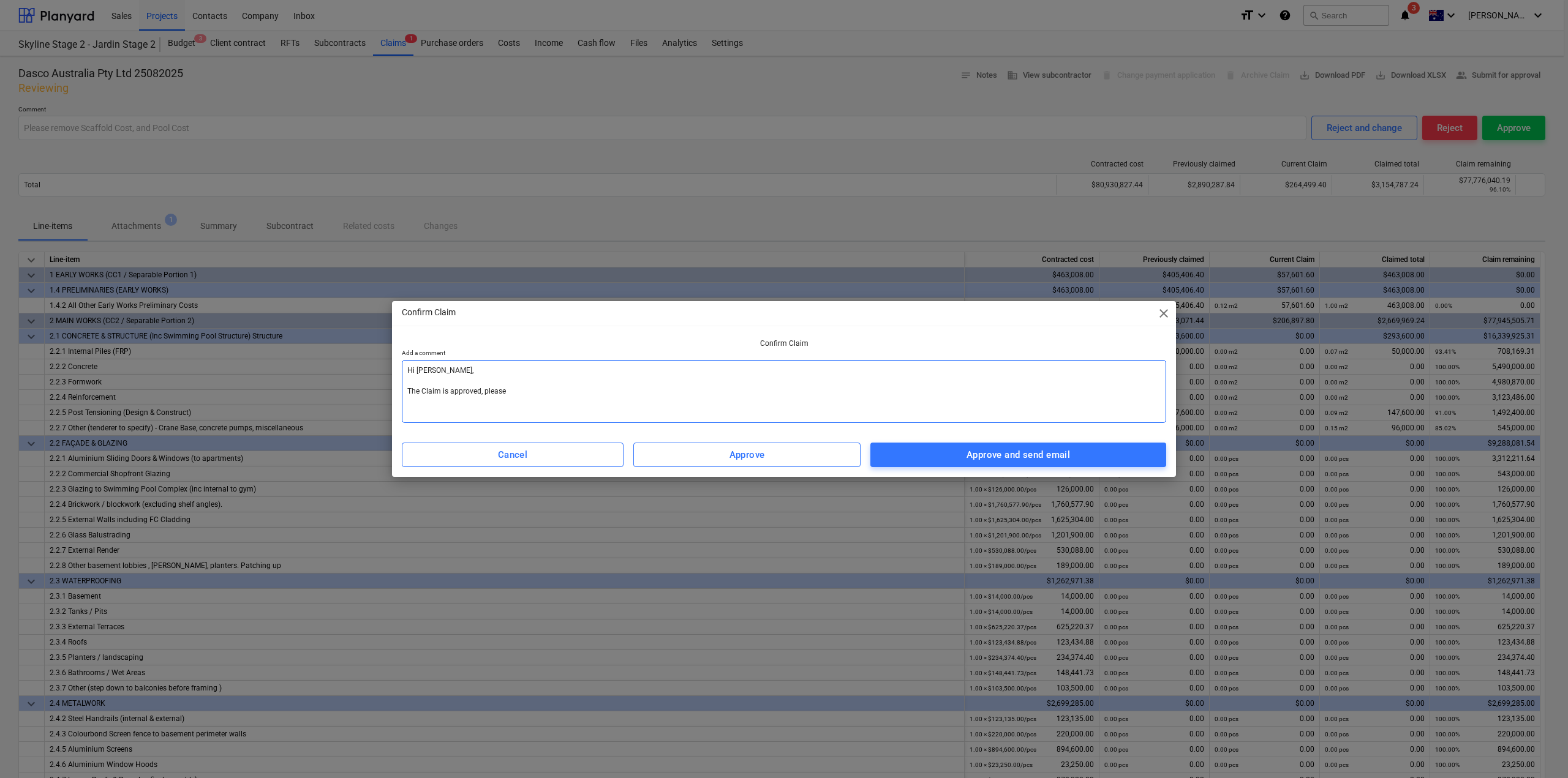
type textarea "Hi [PERSON_NAME], The Claim is approved, please s"
type textarea "x"
type textarea "Hi [PERSON_NAME], The Claim is approved, please su"
type textarea "x"
type textarea "Hi [PERSON_NAME], The Claim is approved, please sub"
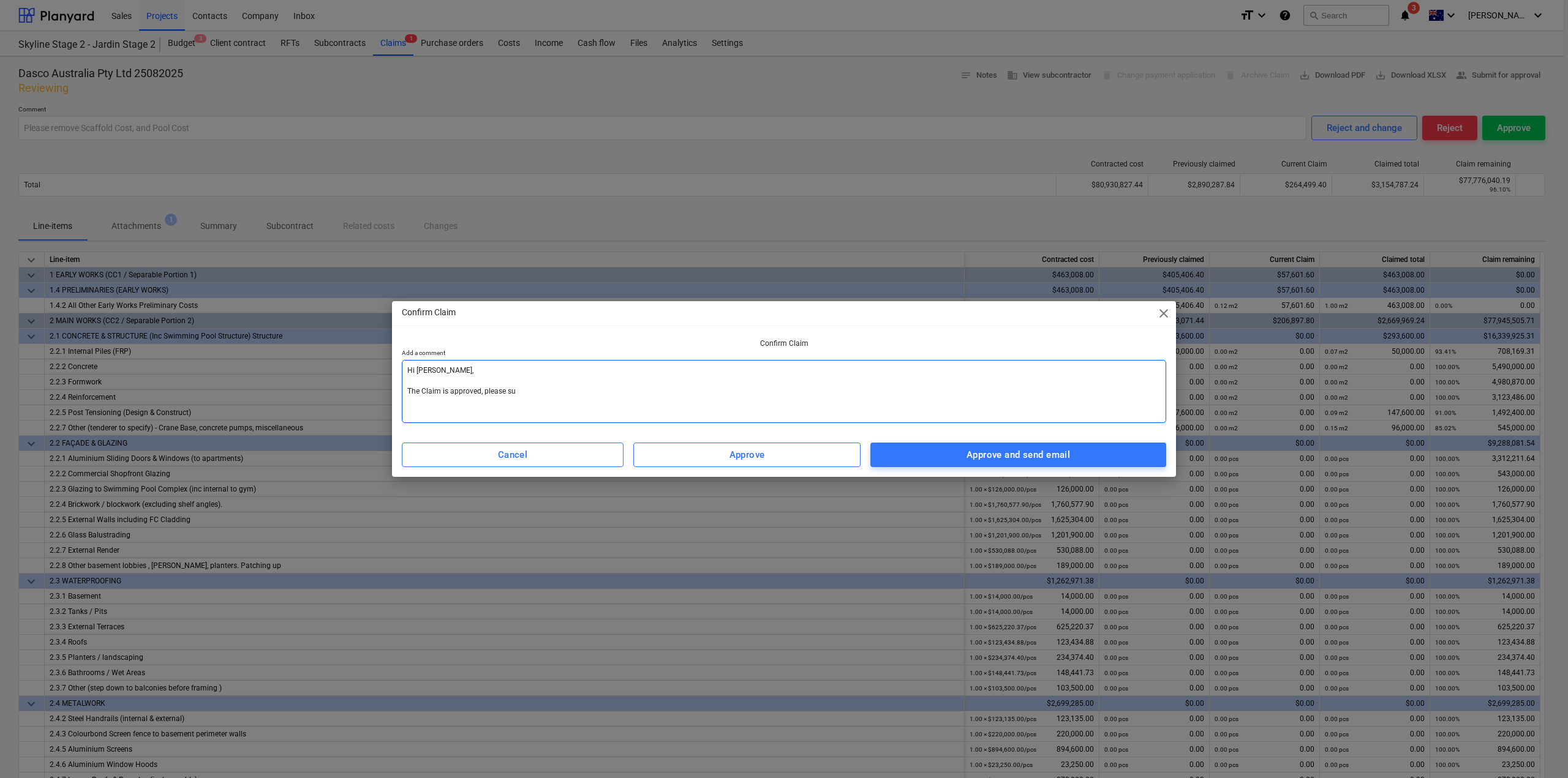
type textarea "x"
drag, startPoint x: 615, startPoint y: 390, endPoint x: 1, endPoint y: 262, distance: 627.2
click at [1, 262] on div "Confirm Claim close Confirm Claim Add a comment Hi [PERSON_NAME], The Claim is …" at bounding box center [784, 389] width 1568 height 778
click at [525, 455] on div "Cancel" at bounding box center [512, 455] width 30 height 16
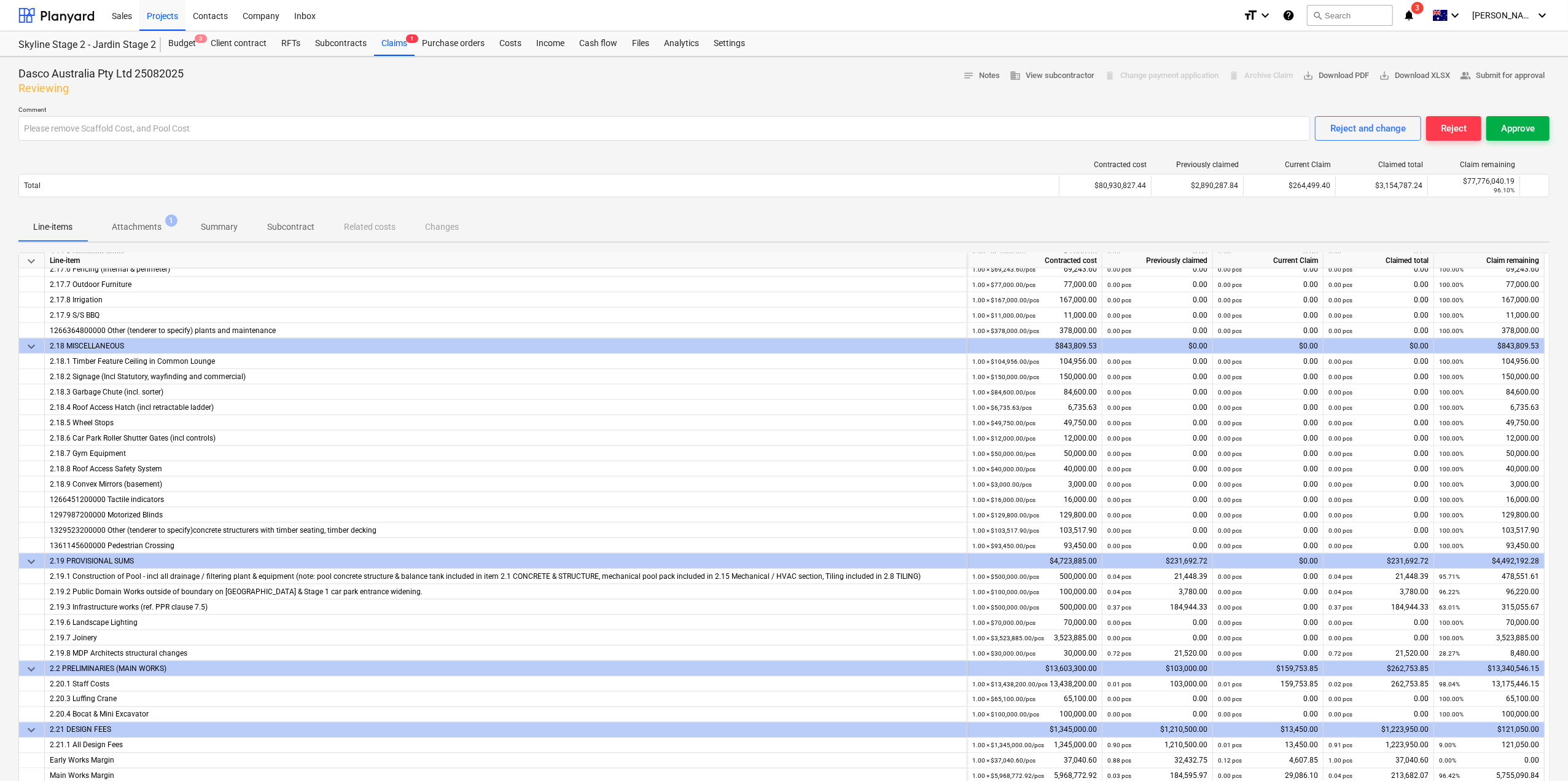
click at [1507, 121] on div "Approve" at bounding box center [1518, 129] width 34 height 16
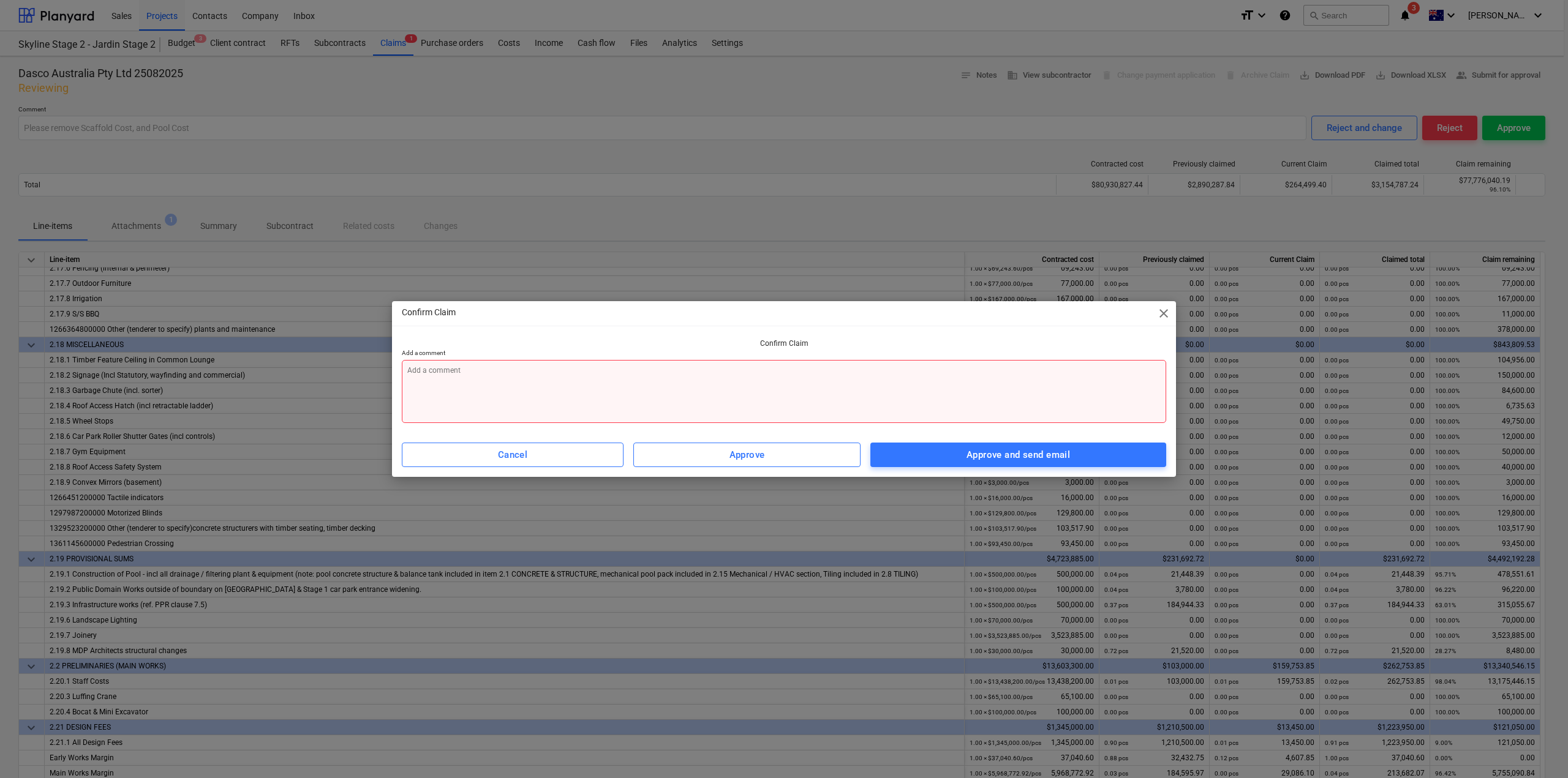
click at [643, 374] on textarea at bounding box center [784, 391] width 764 height 63
paste textarea "Hi [PERSON_NAME], The Claim is approved, please sub"
type textarea "x"
type textarea "Hi [PERSON_NAME], The Claim is approved, please sub"
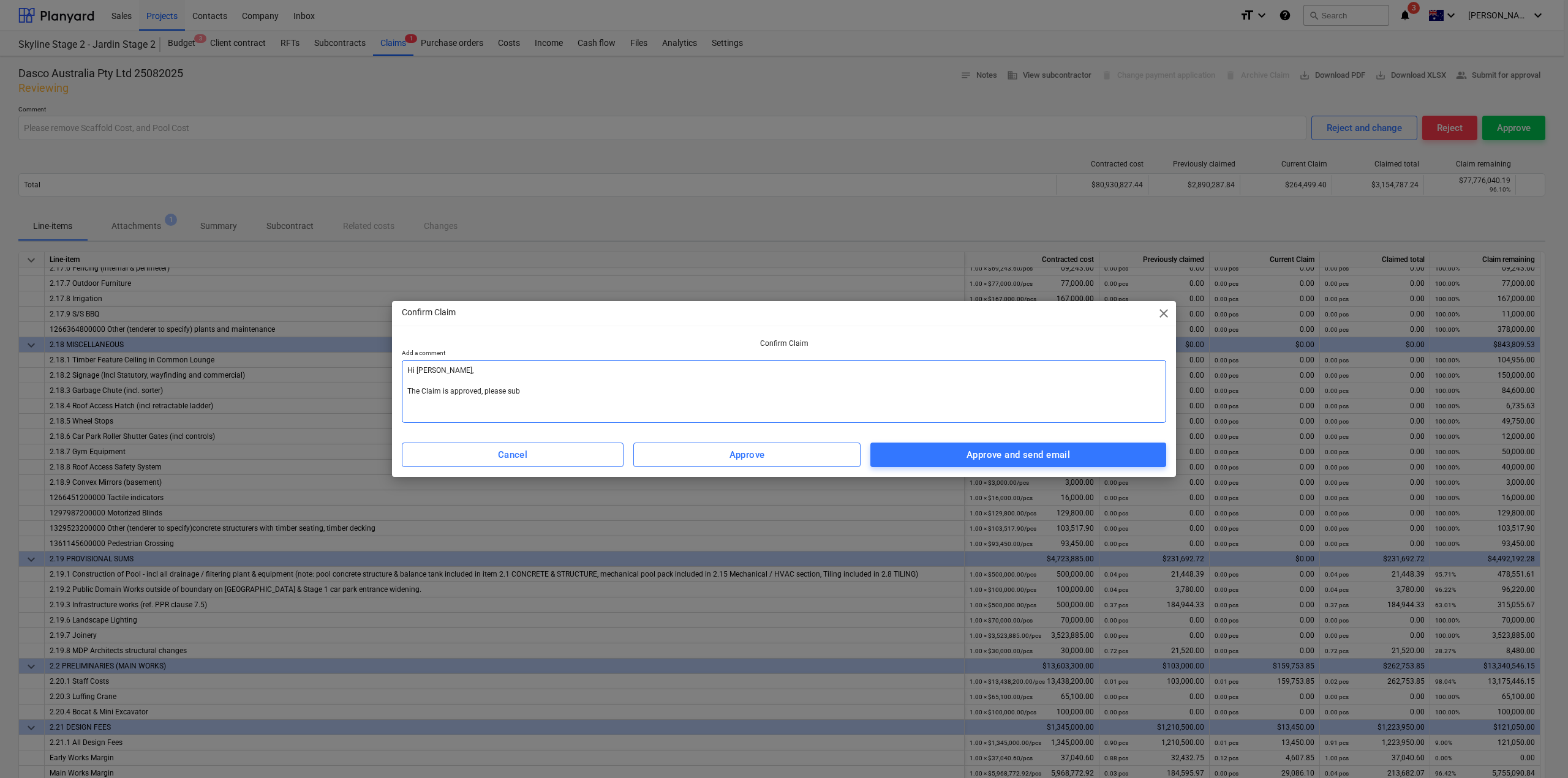
type textarea "x"
type textarea "Hi [PERSON_NAME], The Claim is approved, please subm"
type textarea "x"
type textarea "Hi [PERSON_NAME], The Claim is approved, please submi"
type textarea "x"
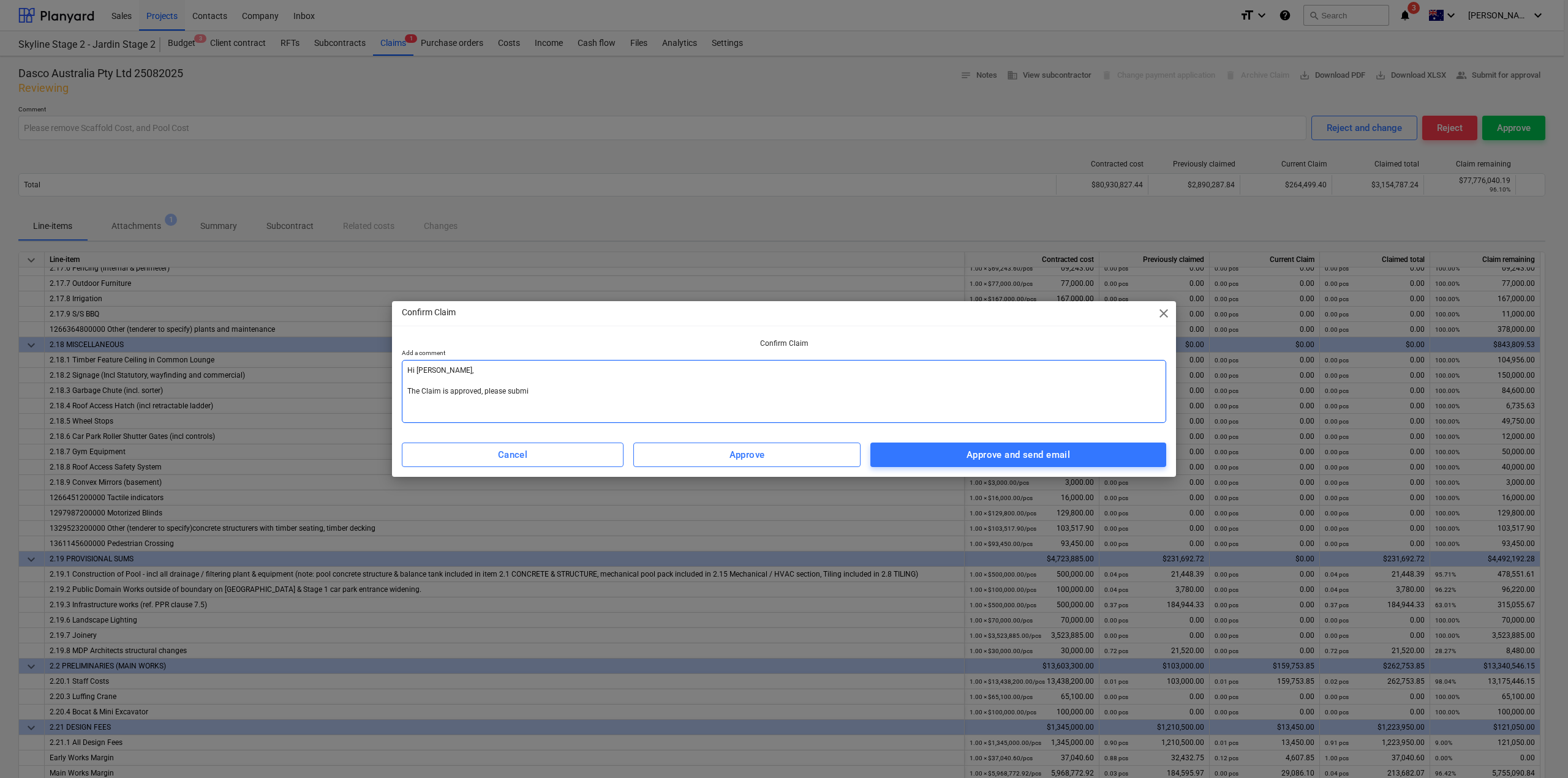
type textarea "Hi [PERSON_NAME], The Claim is approved, please submit"
type textarea "x"
type textarea "Hi [PERSON_NAME], The Claim is approved, please submit"
type textarea "x"
type textarea "Hi [PERSON_NAME], The Claim is approved, please submit y"
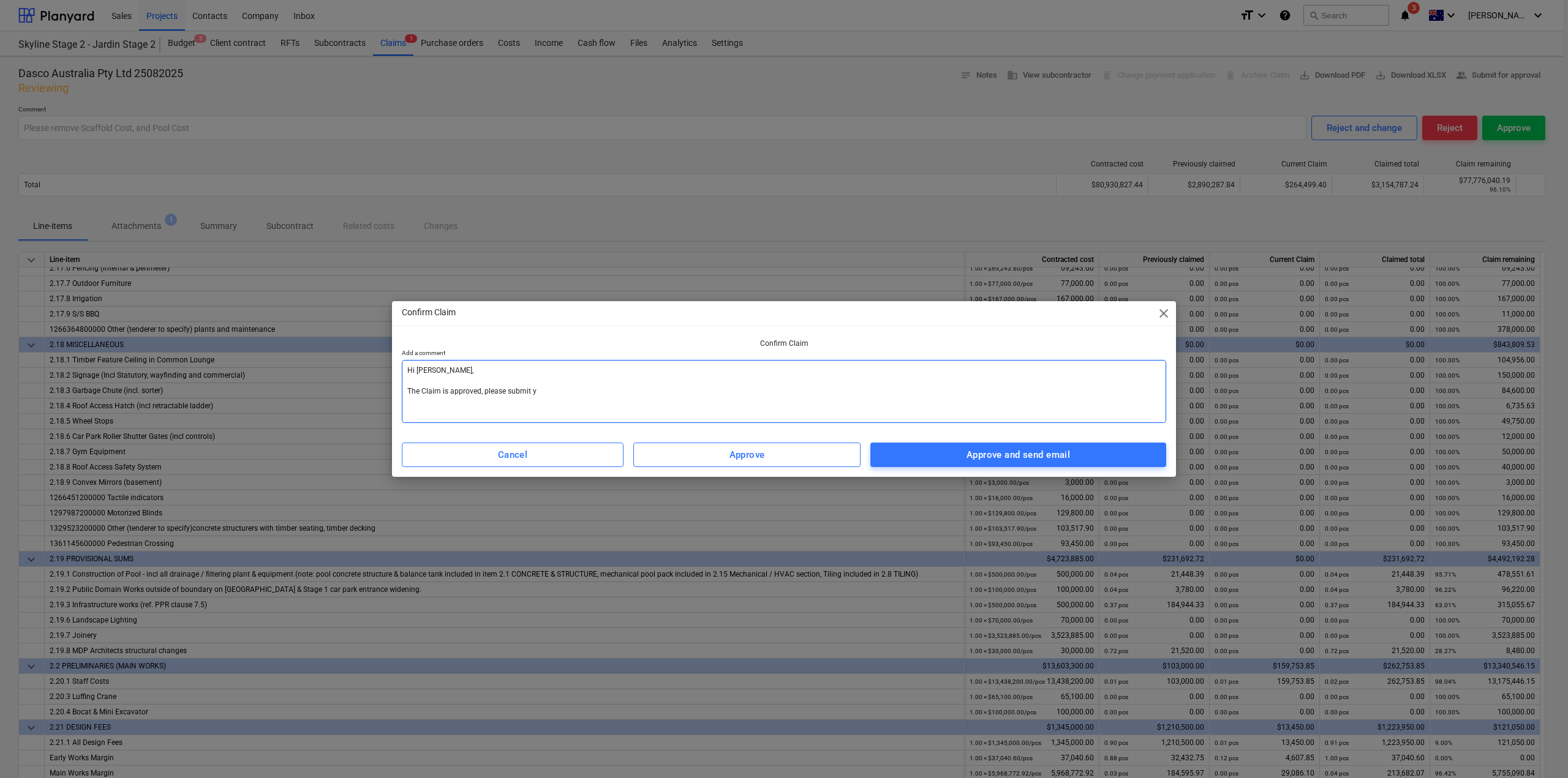
type textarea "x"
type textarea "Hi [PERSON_NAME], The Claim is approved, please submit yo"
type textarea "x"
type textarea "Hi [PERSON_NAME], The Claim is approved, please submit you"
type textarea "x"
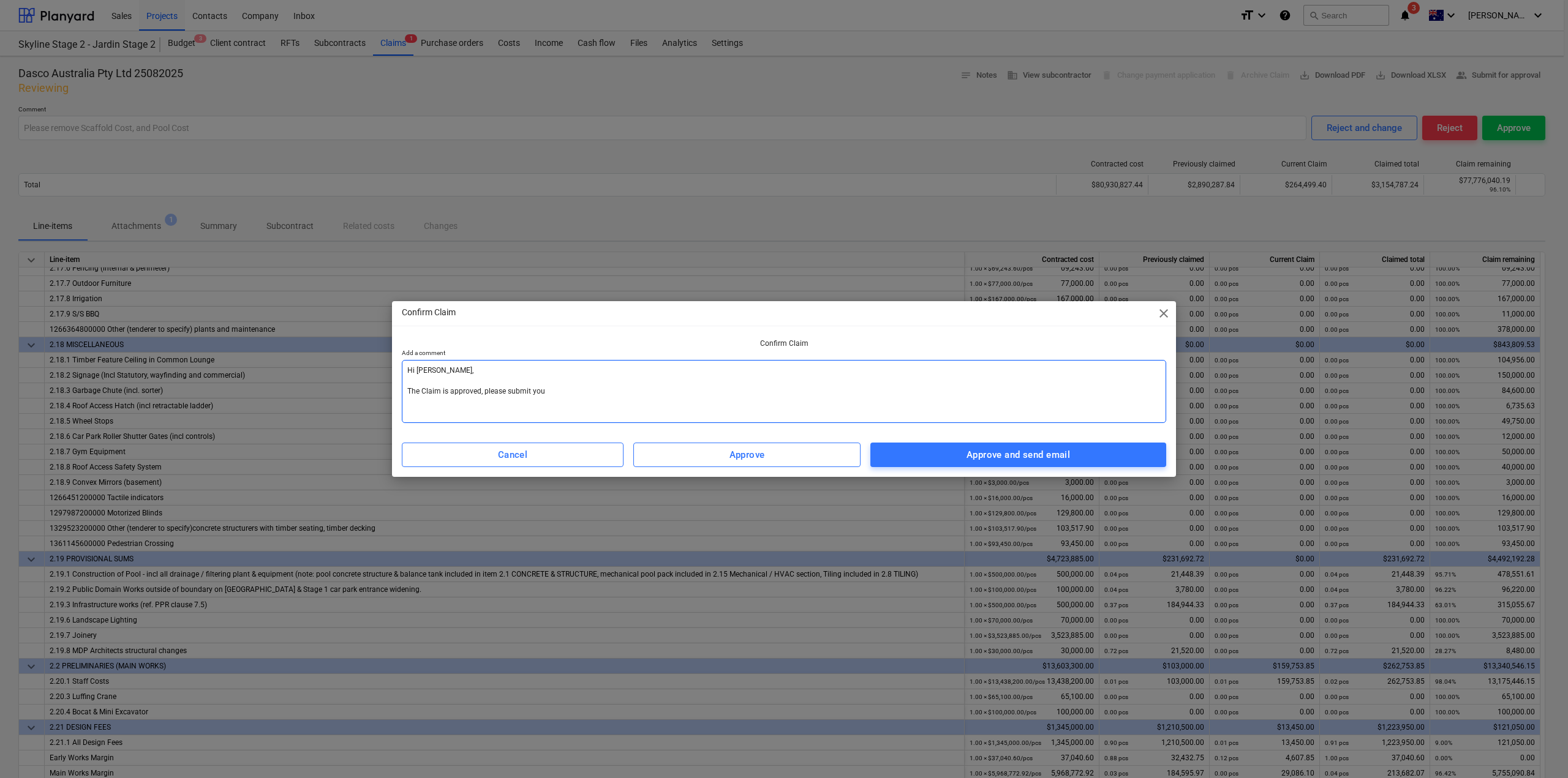
type textarea "Hi [PERSON_NAME], The Claim is approved, please submit your"
type textarea "x"
type textarea "Hi [PERSON_NAME], The Claim is approved, please submit your"
type textarea "x"
type textarea "Hi [PERSON_NAME], The Claim is approved, please submit your T"
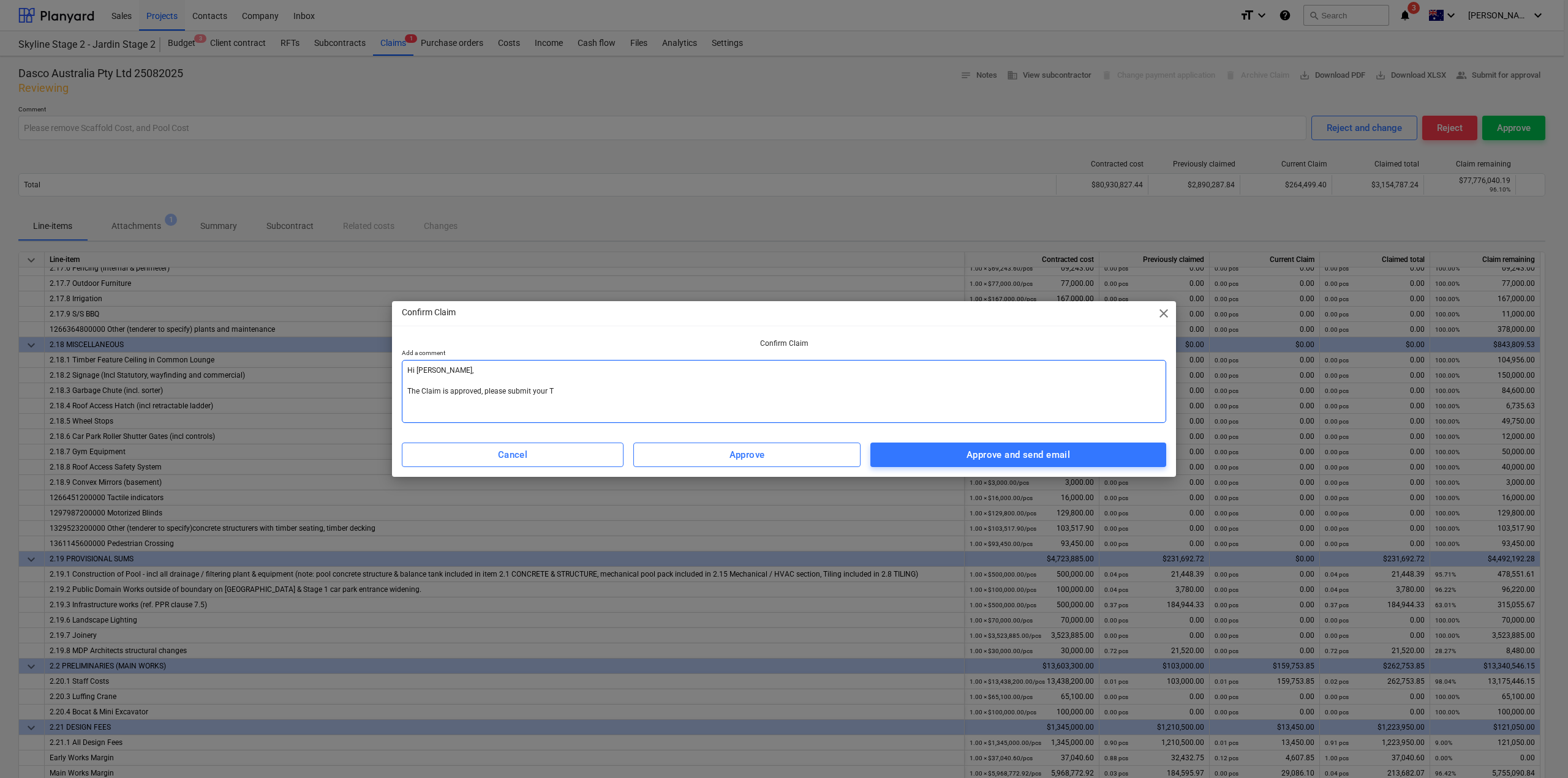
type textarea "x"
type textarea "Hi [PERSON_NAME], The Claim is approved, please submit your Ta"
type textarea "x"
type textarea "Hi [PERSON_NAME], The Claim is approved, please submit your Tax"
type textarea "x"
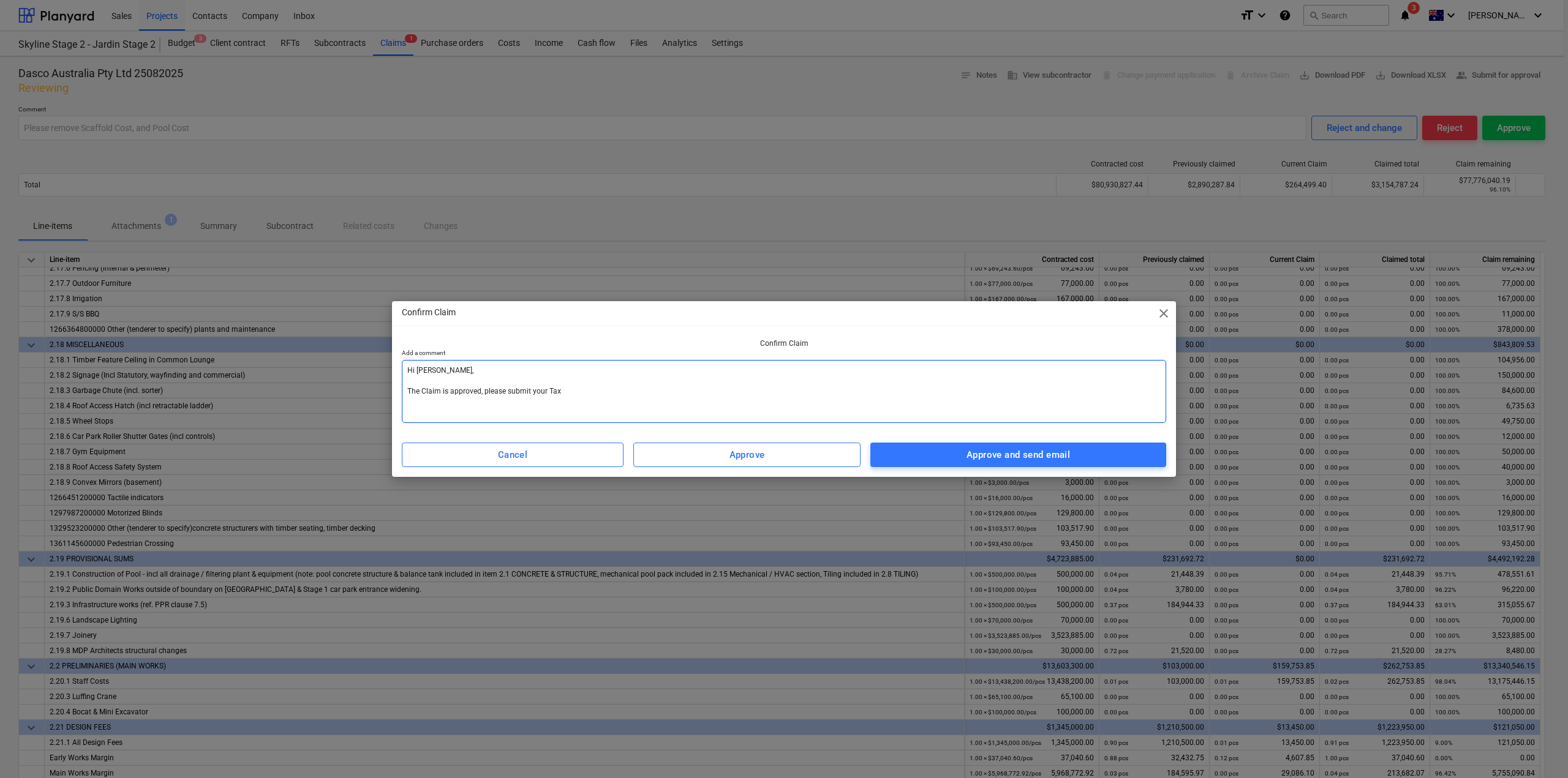
type textarea "Hi [PERSON_NAME], The Claim is approved, please submit your Tax"
type textarea "x"
type textarea "Hi [PERSON_NAME], The Claim is approved, please submit your Tax I"
type textarea "x"
type textarea "Hi [PERSON_NAME], The Claim is approved, please submit your Tax In"
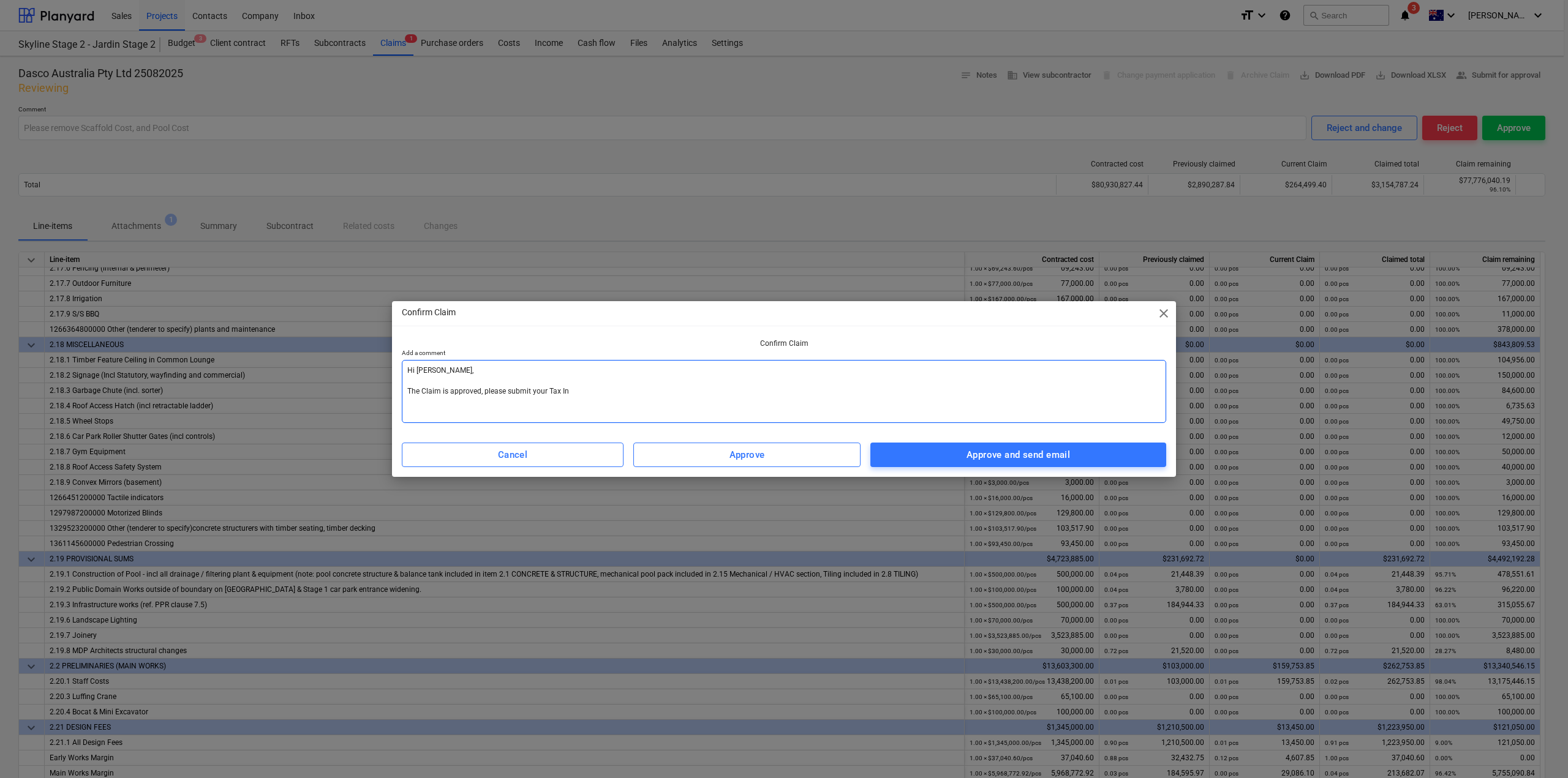
type textarea "x"
type textarea "Hi [PERSON_NAME], The Claim is approved, please submit your Tax Inv"
type textarea "x"
type textarea "Hi [PERSON_NAME], The Claim is approved, please submit your Tax Invo"
type textarea "x"
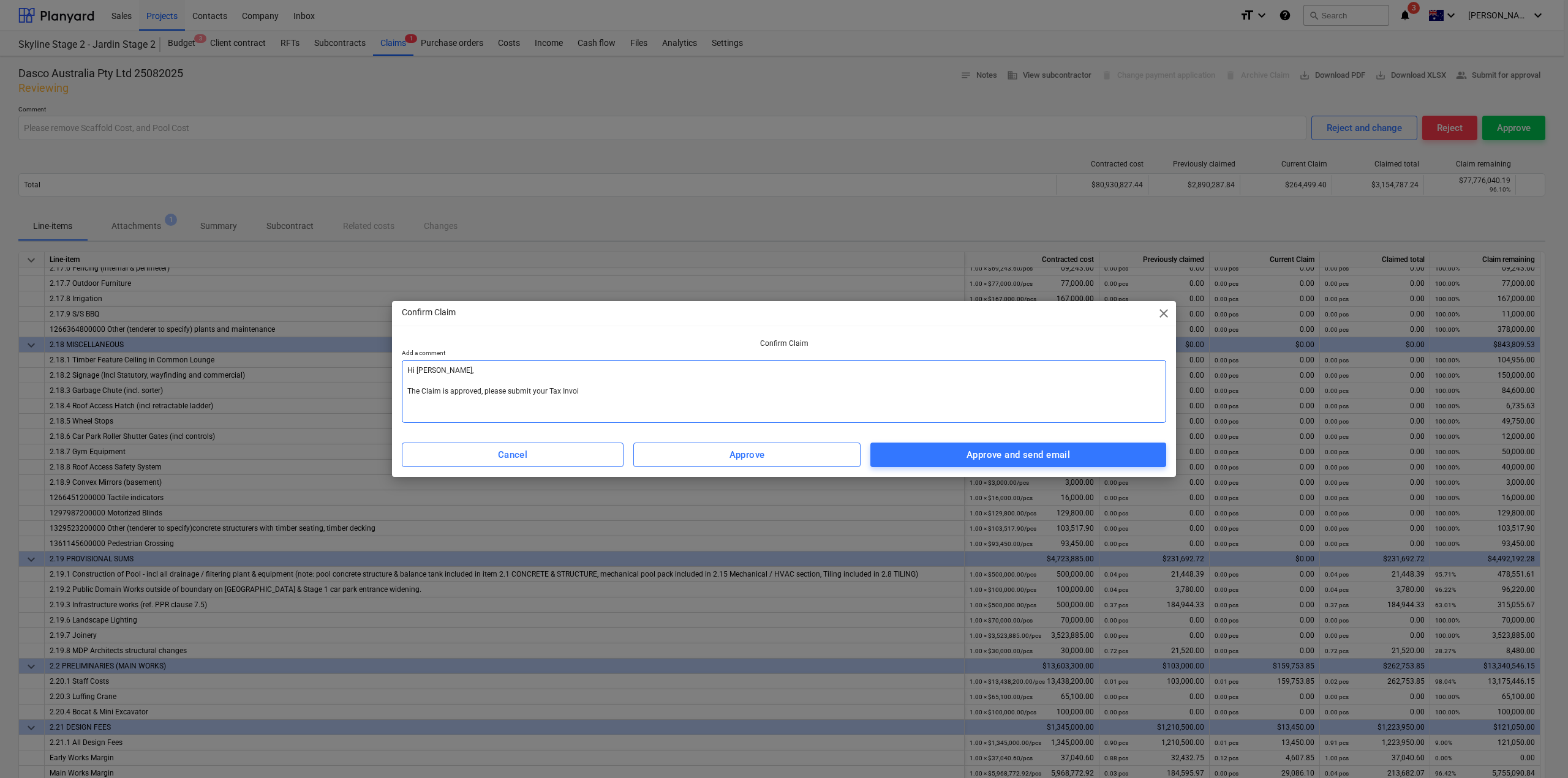
type textarea "Hi [PERSON_NAME], The Claim is approved, please submit your Tax Invoic"
type textarea "x"
type textarea "Hi [PERSON_NAME], The Claim is approved, please submit your Tax Invoice"
type textarea "x"
type textarea "Hi [PERSON_NAME], The Claim is approved, please submit your Tax Invoice,"
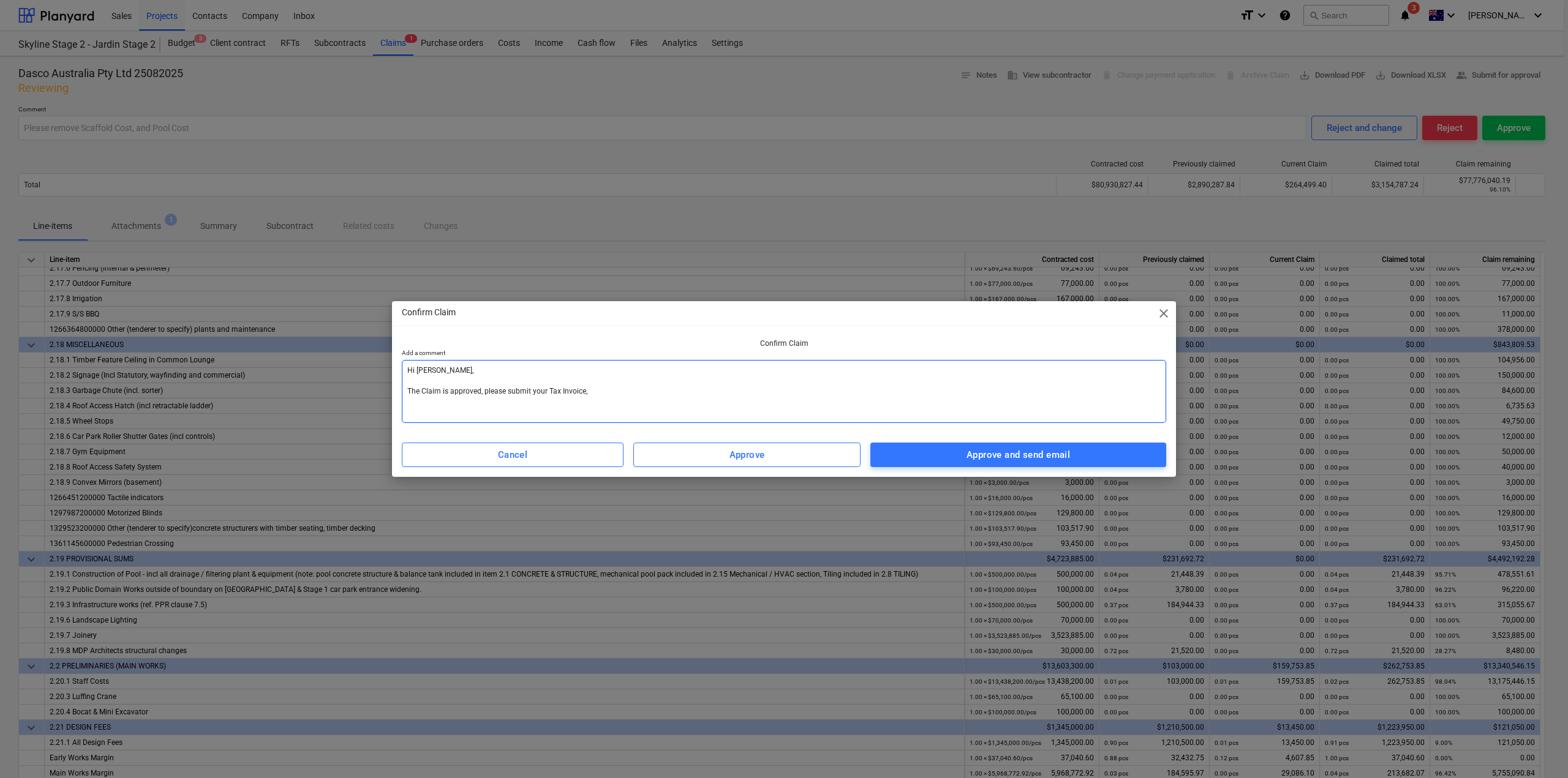
type textarea "x"
type textarea "Hi [PERSON_NAME], The Claim is approved, please submit your Tax Invoice,"
type textarea "x"
type textarea "Hi [PERSON_NAME], The Claim is approved, please submit your Tax Invoice, a"
type textarea "x"
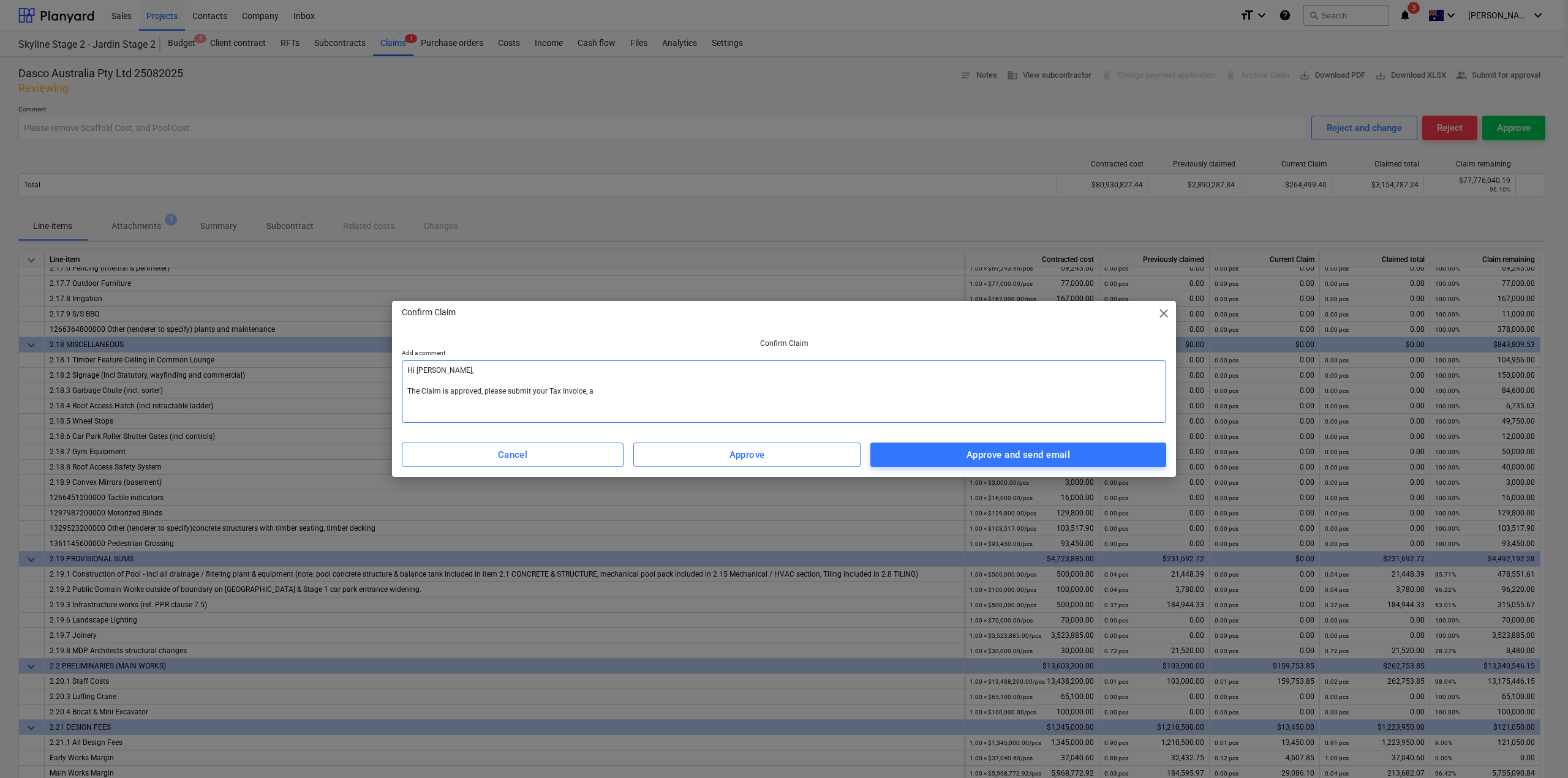
type textarea "Hi [PERSON_NAME], The Claim is approved, please submit your Tax Invoice, at"
type textarea "x"
type textarea "Hi [PERSON_NAME], The Claim is approved, please submit your Tax Invoice, att"
type textarea "x"
type textarea "Hi [PERSON_NAME], The Claim is approved, please submit your Tax Invoice, atta"
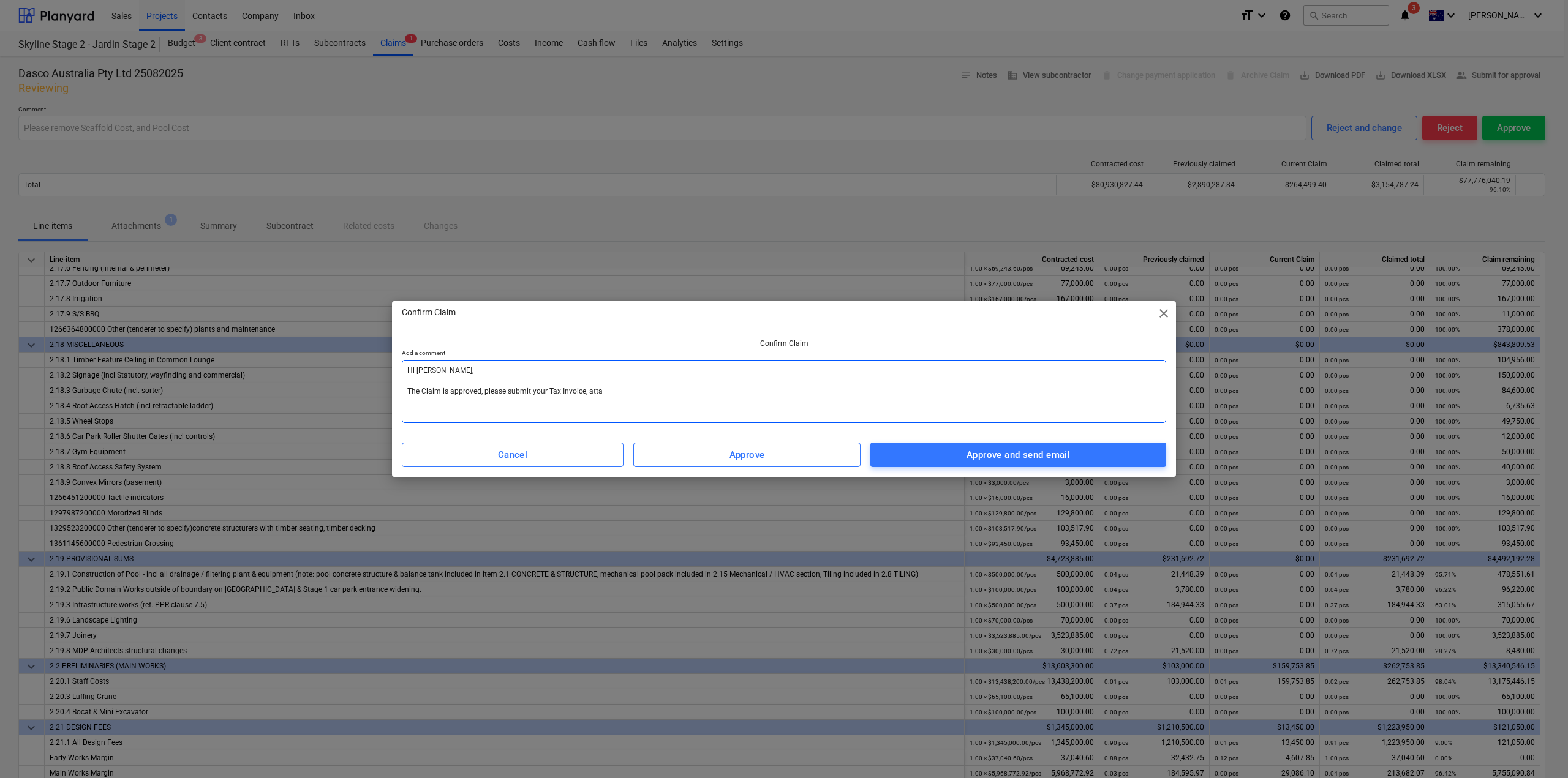
type textarea "x"
type textarea "Hi [PERSON_NAME], The Claim is approved, please submit your Tax Invoice, attac"
type textarea "x"
type textarea "Hi [PERSON_NAME], The Claim is approved, please submit your Tax Invoice, attach"
type textarea "x"
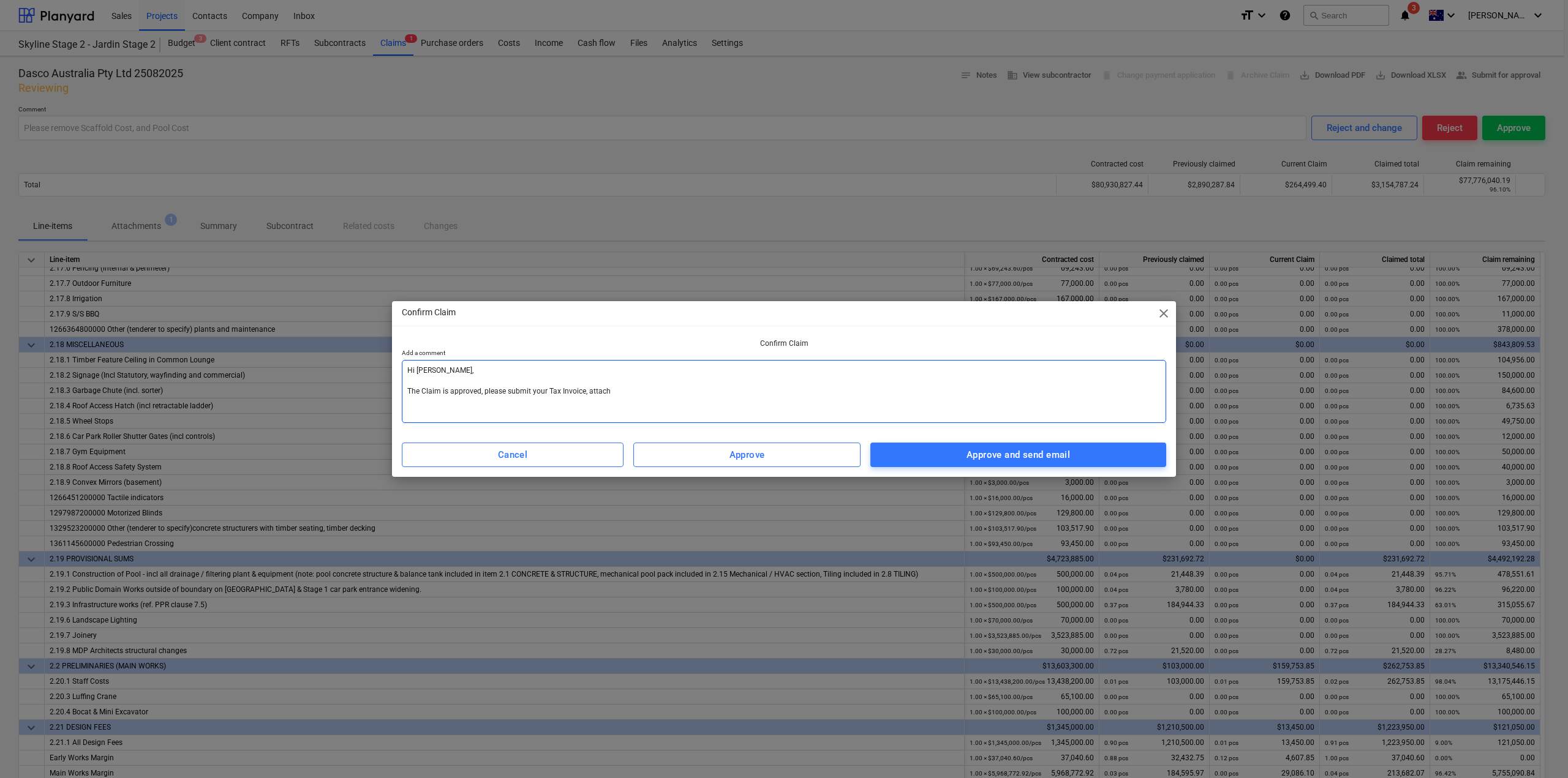
type textarea "Hi [PERSON_NAME], The Claim is approved, please submit your Tax Invoice, attache"
type textarea "x"
type textarea "Hi [PERSON_NAME], The Claim is approved, please submit your Tax Invoice, attach…"
type textarea "x"
type textarea "Hi [PERSON_NAME], The Claim is approved, please submit your Tax Invoice, attach…"
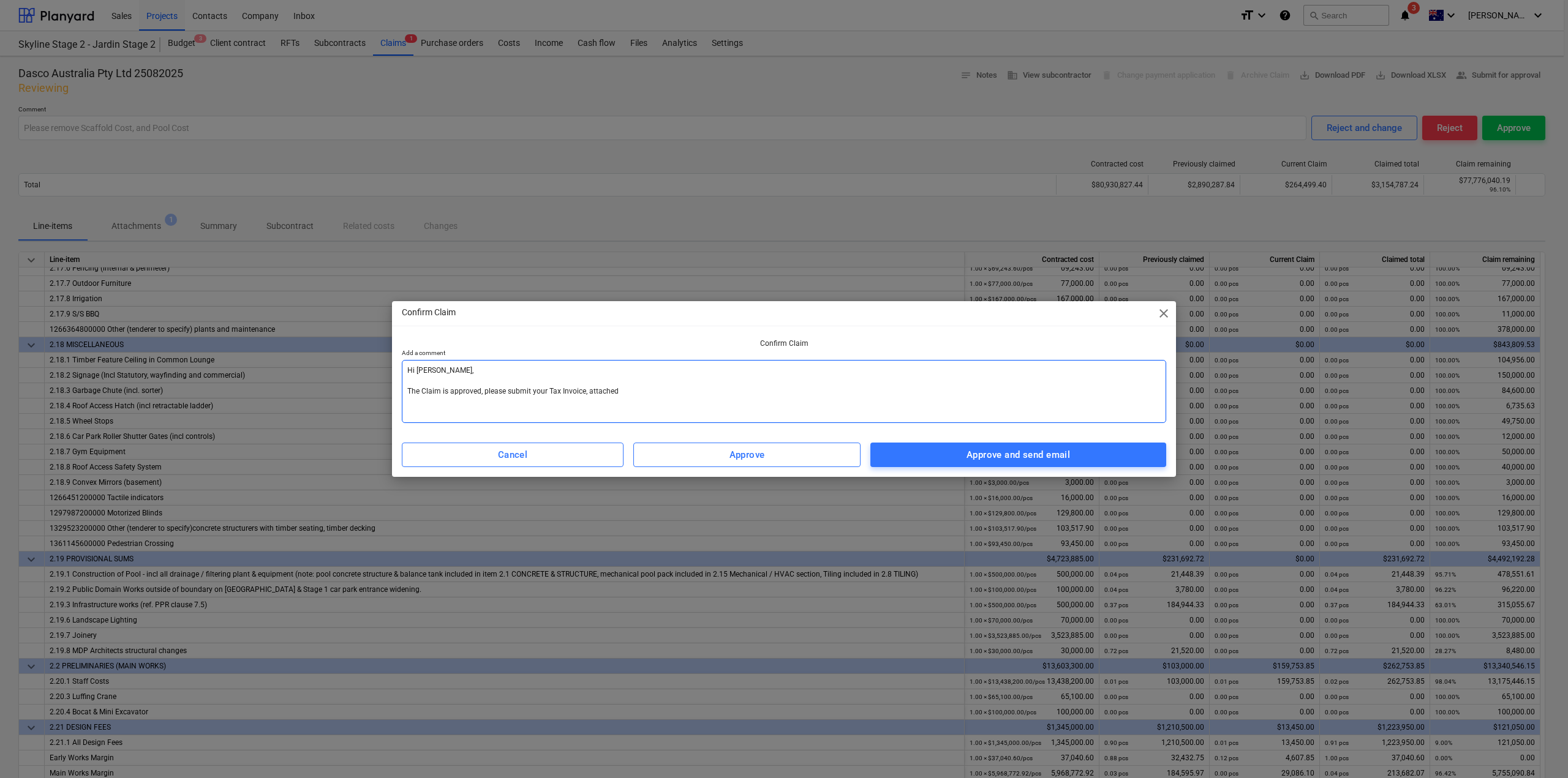
type textarea "x"
type textarea "Hi [PERSON_NAME], The Claim is approved, please submit your Tax Invoice, attach…"
type textarea "x"
type textarea "Hi [PERSON_NAME], The Claim is approved, please submit your Tax Invoice, attach…"
type textarea "x"
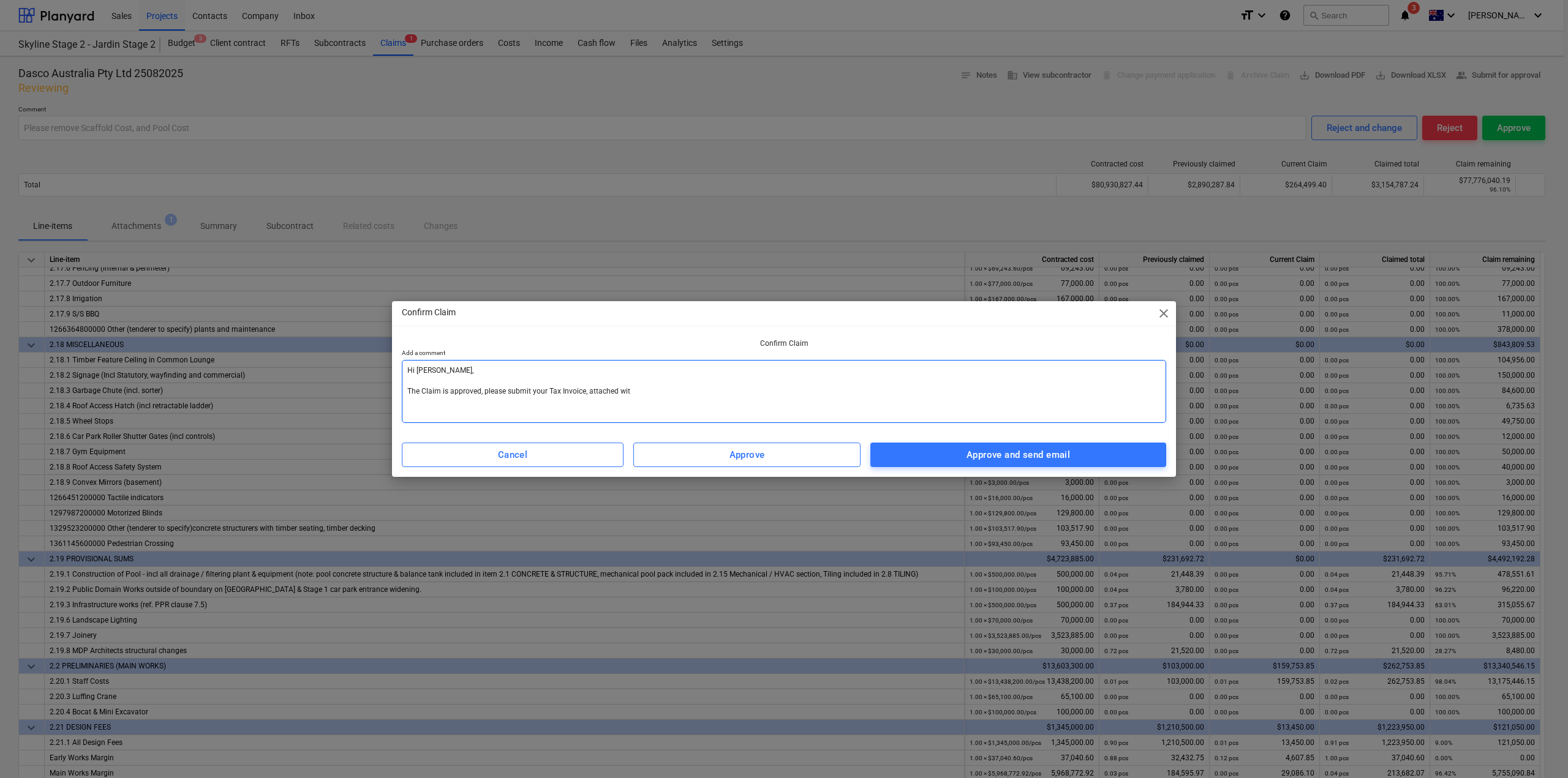
type textarea "Hi [PERSON_NAME], The Claim is approved, please submit your Tax Invoice, attach…"
type textarea "x"
type textarea "Hi [PERSON_NAME], The Claim is approved, please submit your Tax Invoice, attach…"
type textarea "x"
type textarea "Hi [PERSON_NAME], The Claim is approved, please submit your Tax Invoice, attach…"
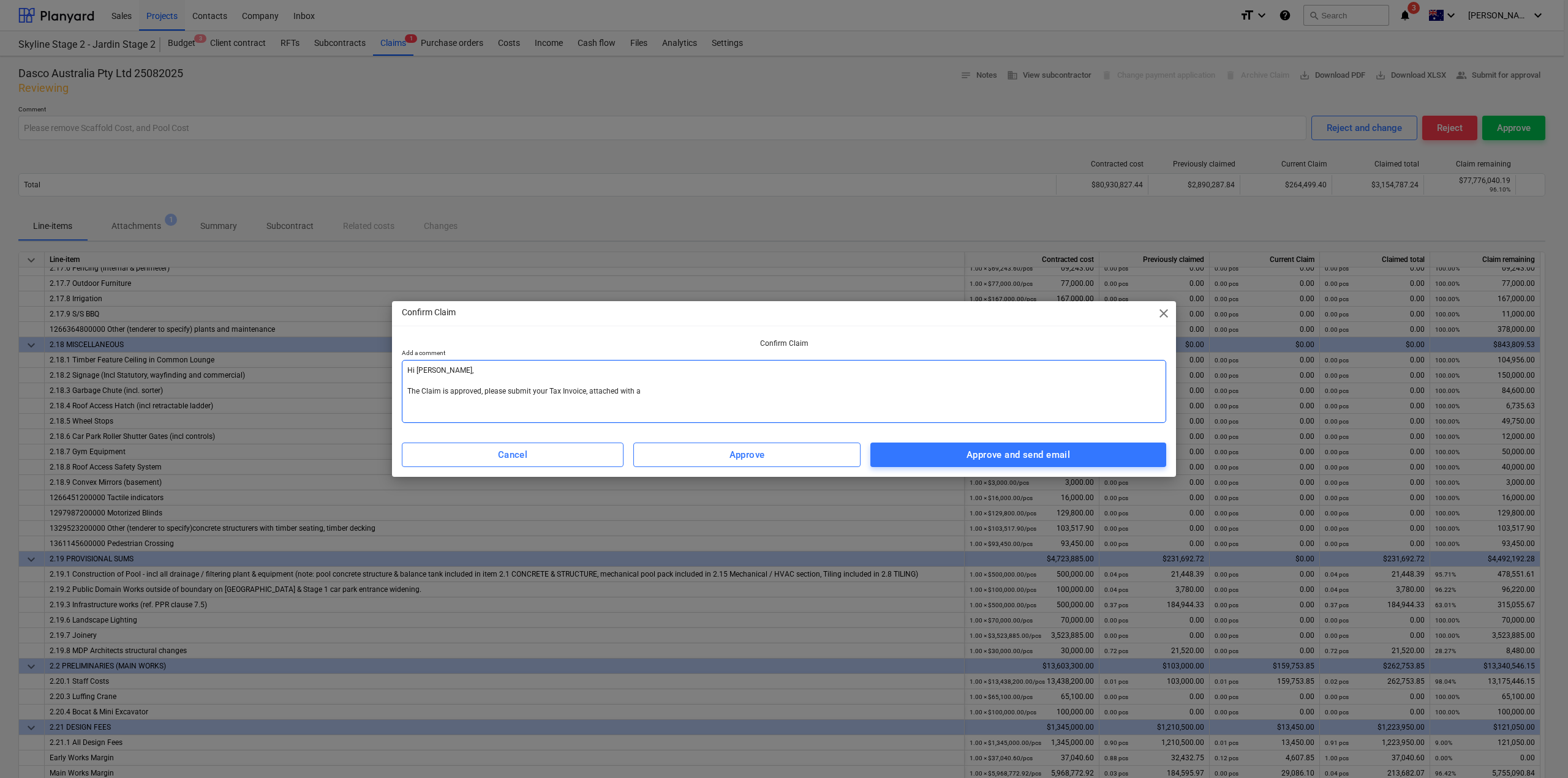
type textarea "x"
type textarea "Hi [PERSON_NAME], The Claim is approved, please submit your Tax Invoice, attach…"
type textarea "x"
type textarea "Hi [PERSON_NAME], The Claim is approved, please submit your Tax Invoice, attach…"
type textarea "x"
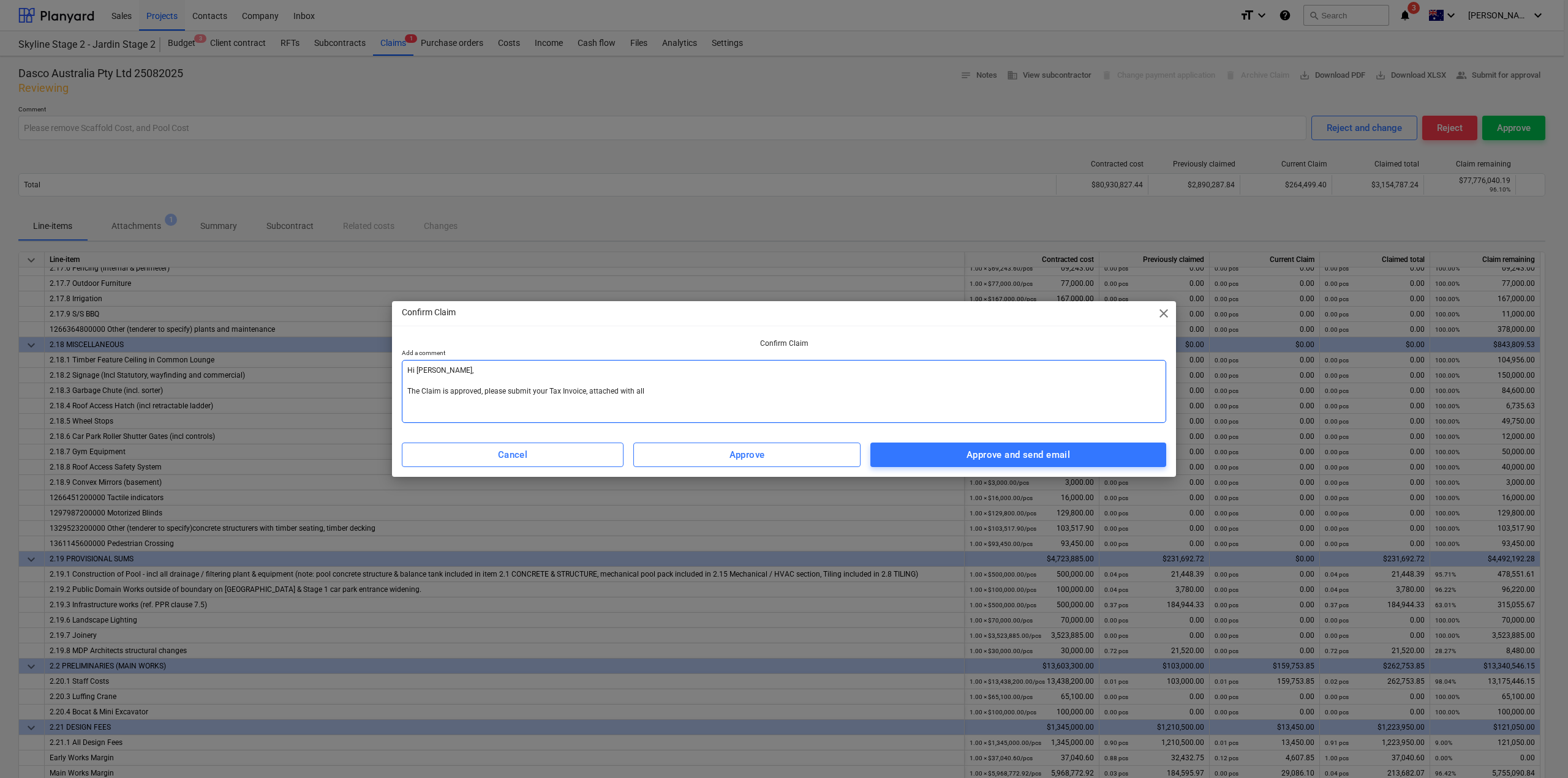
type textarea "Hi [PERSON_NAME], The Claim is approved, please submit your Tax Invoice, attach…"
type textarea "x"
type textarea "Hi [PERSON_NAME], The Claim is approved, please submit your Tax Invoice, attach…"
type textarea "x"
type textarea "Hi [PERSON_NAME], The Claim is approved, please submit your Tax Invoice, attach…"
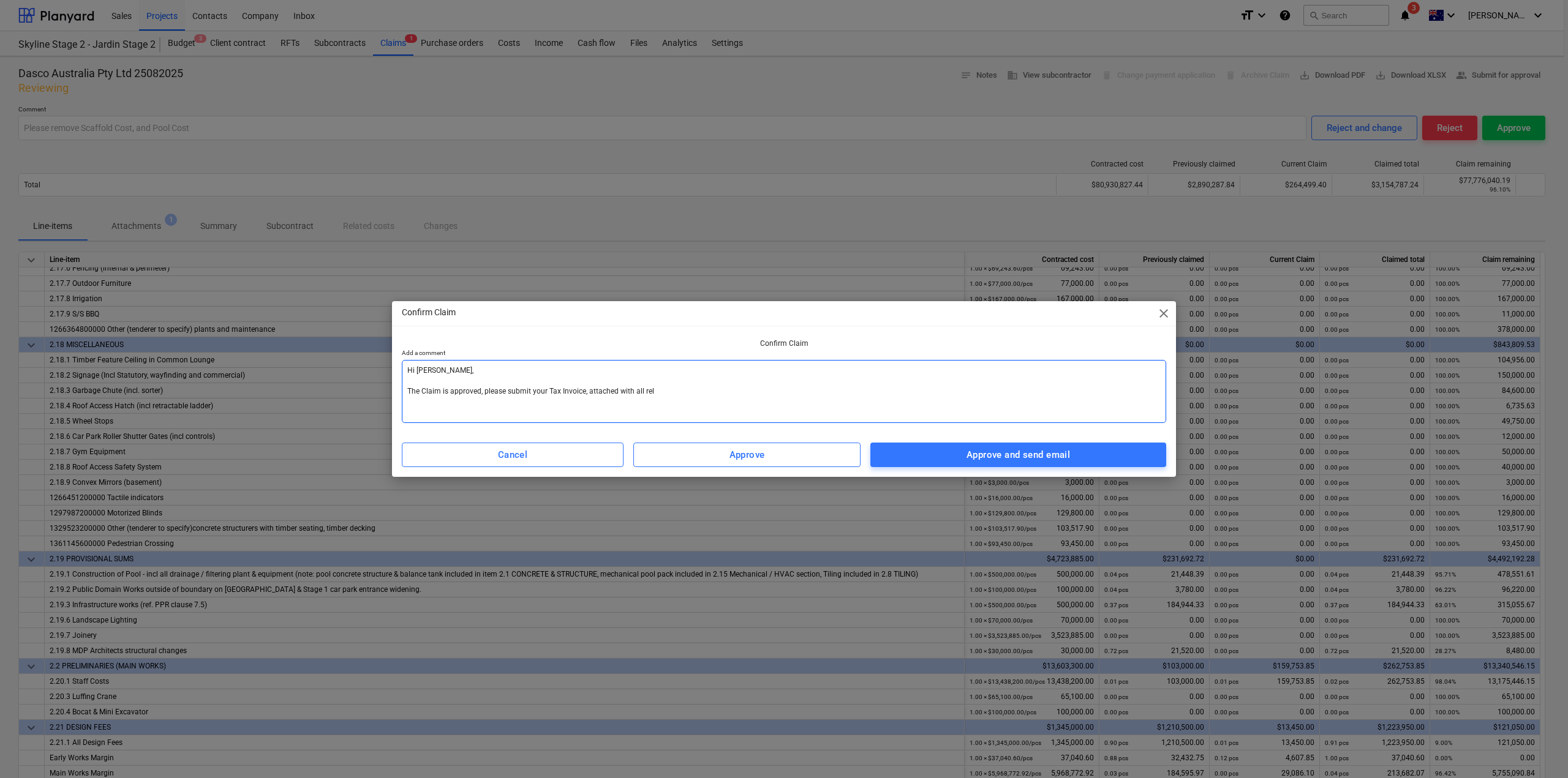
type textarea "x"
type textarea "Hi [PERSON_NAME], The Claim is approved, please submit your Tax Invoice, attach…"
type textarea "x"
type textarea "Hi [PERSON_NAME], The Claim is approved, please submit your Tax Invoice, attach…"
type textarea "x"
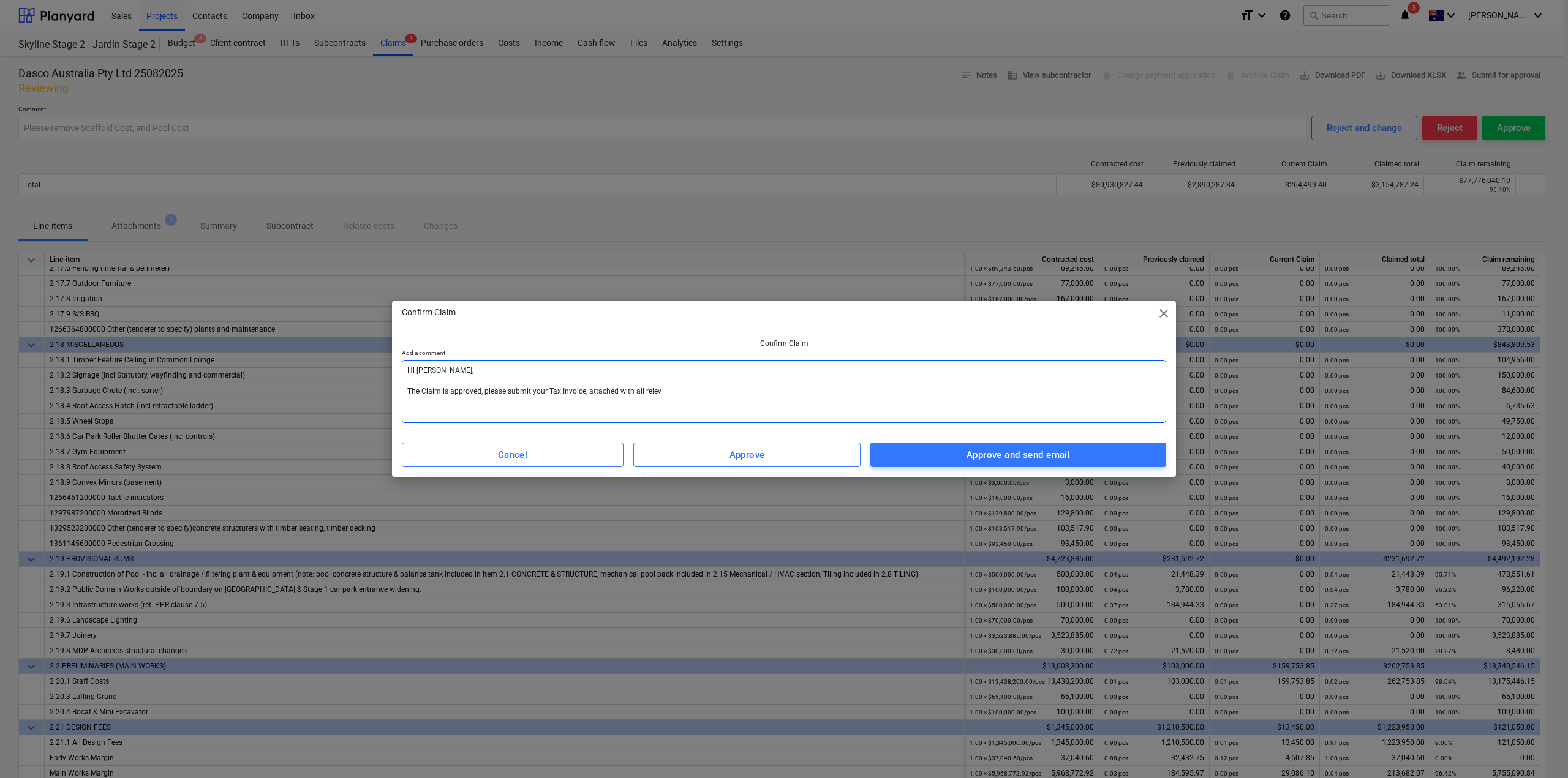
type textarea "Hi [PERSON_NAME], The Claim is approved, please submit your Tax Invoice, attach…"
type textarea "x"
type textarea "Hi [PERSON_NAME], The Claim is approved, please submit your Tax Invoice, attach…"
type textarea "x"
type textarea "Hi [PERSON_NAME], The Claim is approved, please submit your Tax Invoice, attach…"
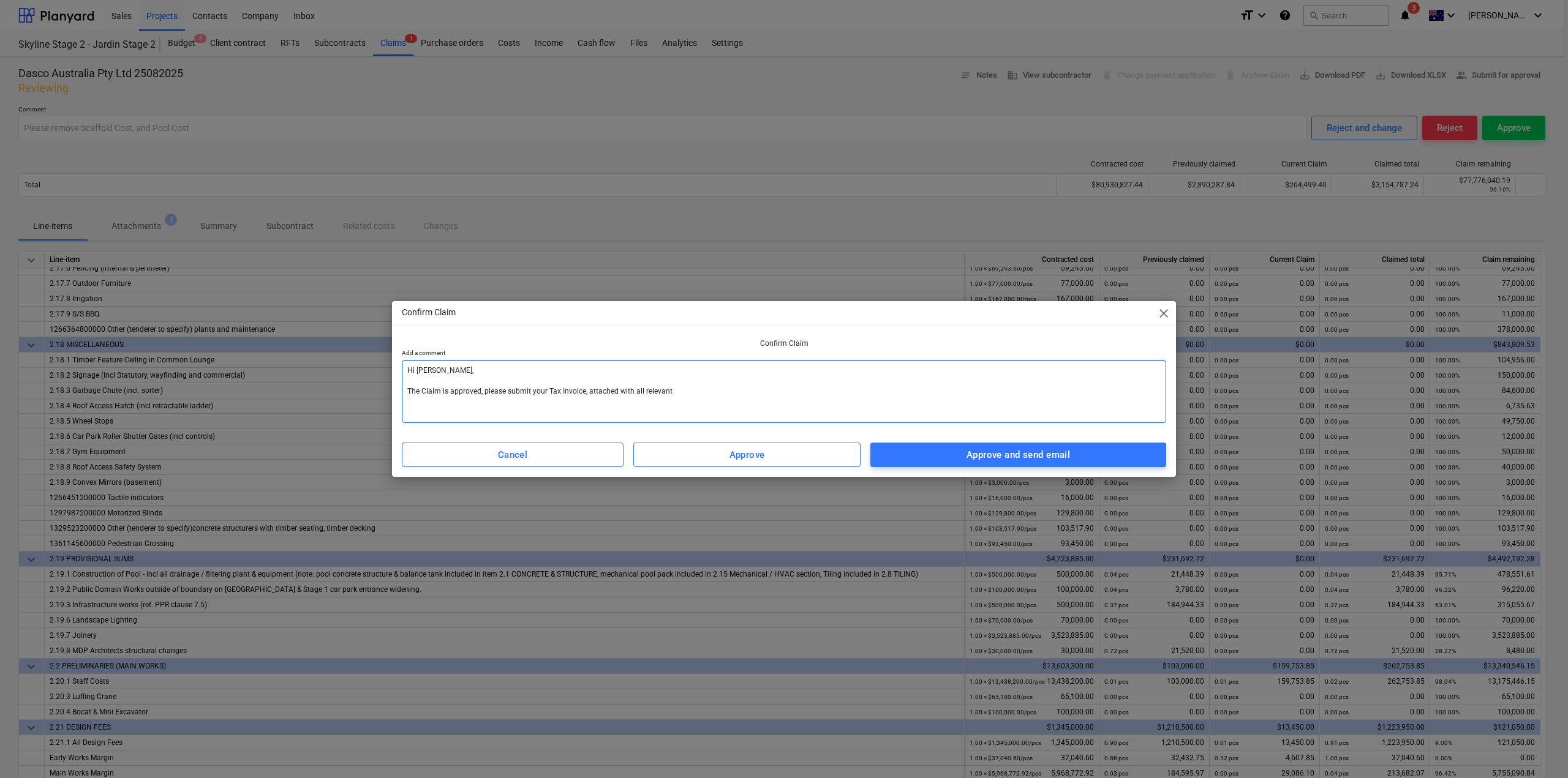
type textarea "x"
click at [973, 453] on div "Approve and send email" at bounding box center [1018, 455] width 104 height 16
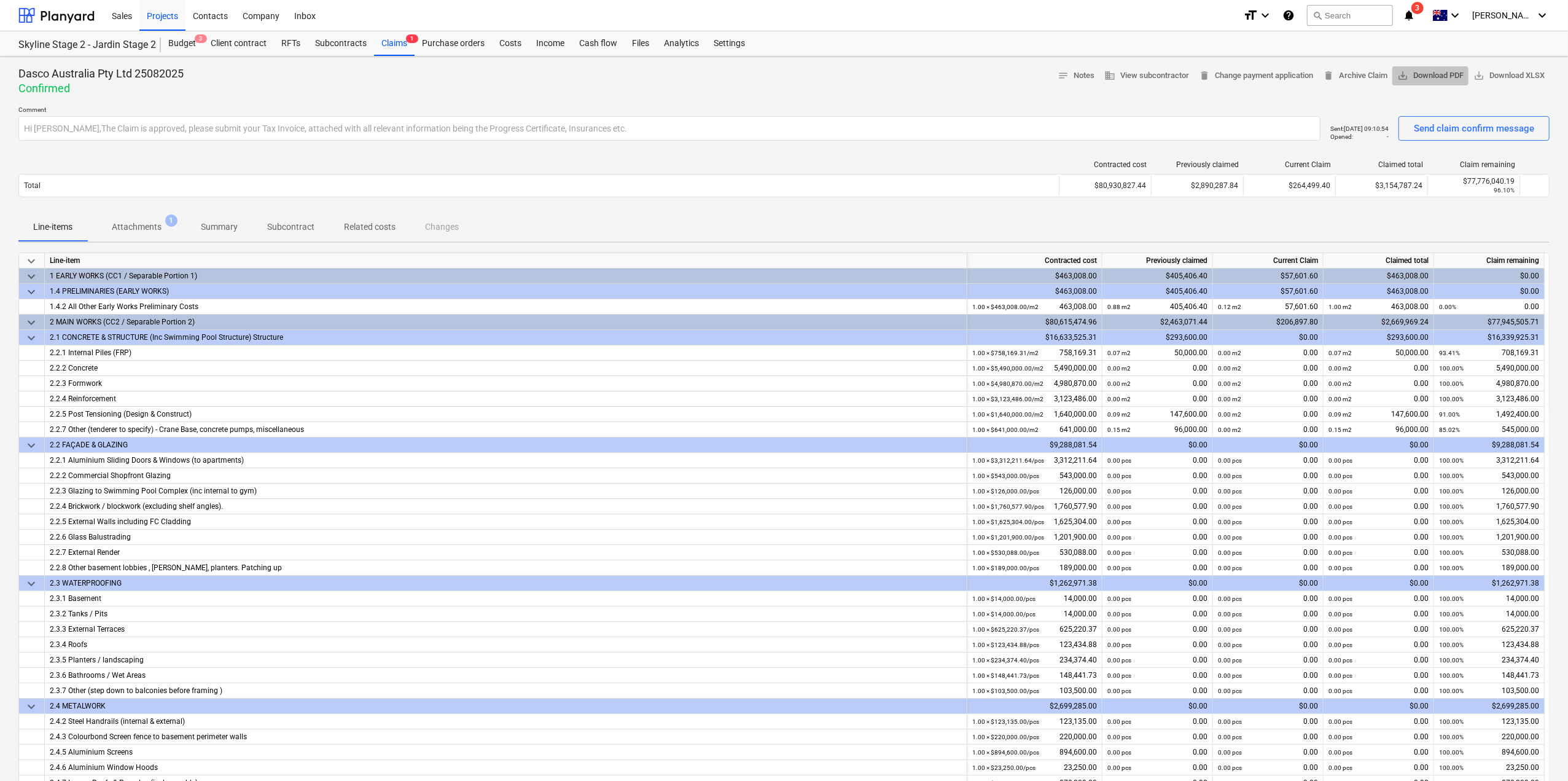
click at [1428, 76] on span "save_alt Download PDF" at bounding box center [1430, 76] width 66 height 14
click at [1415, 17] on icon "notifications" at bounding box center [1409, 15] width 12 height 15
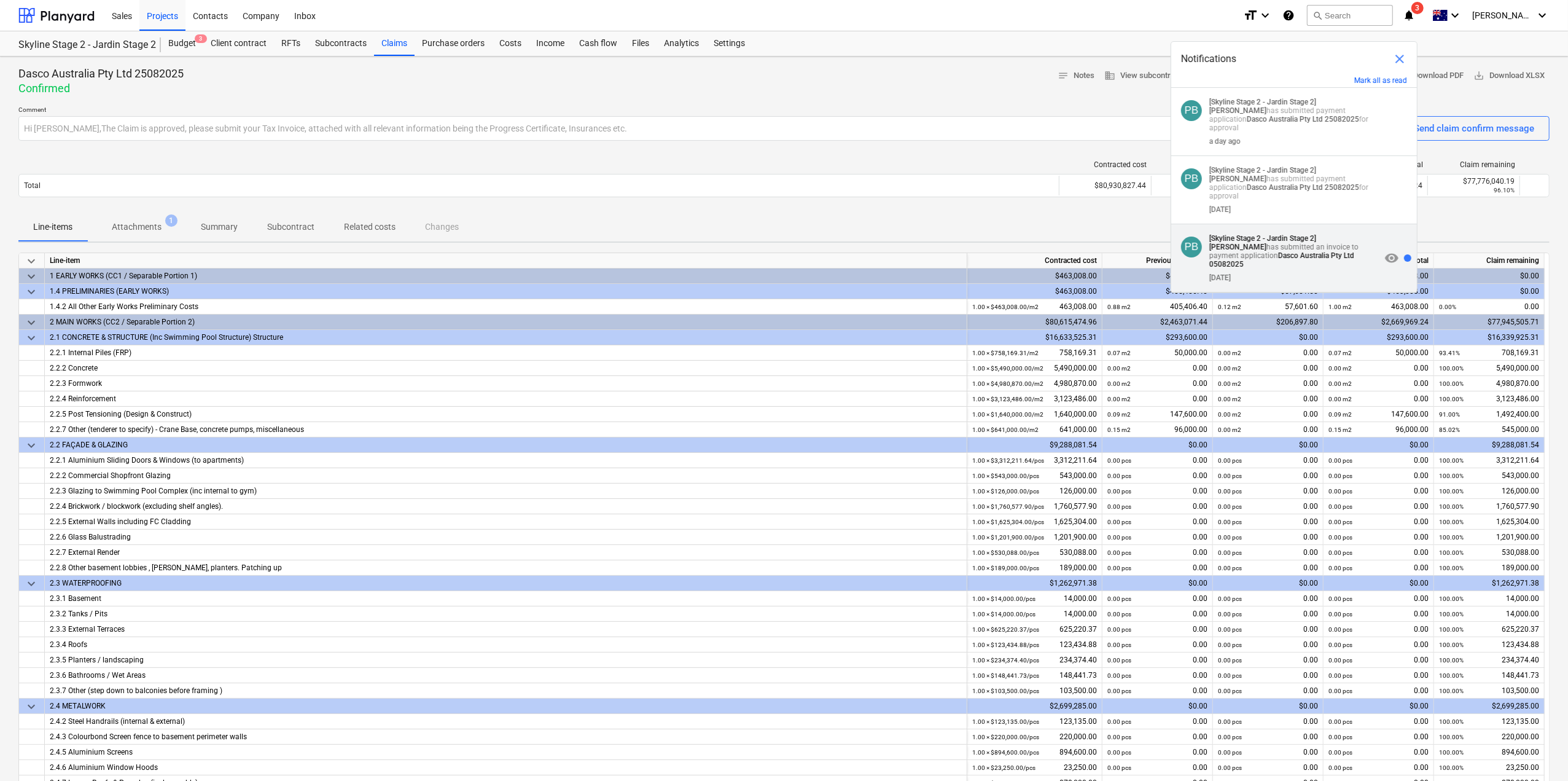
click at [1309, 244] on p "[Skyline Stage 2 - Jardin Stage 2] [PERSON_NAME] has submitted an invoice to pa…" at bounding box center [1295, 252] width 171 height 34
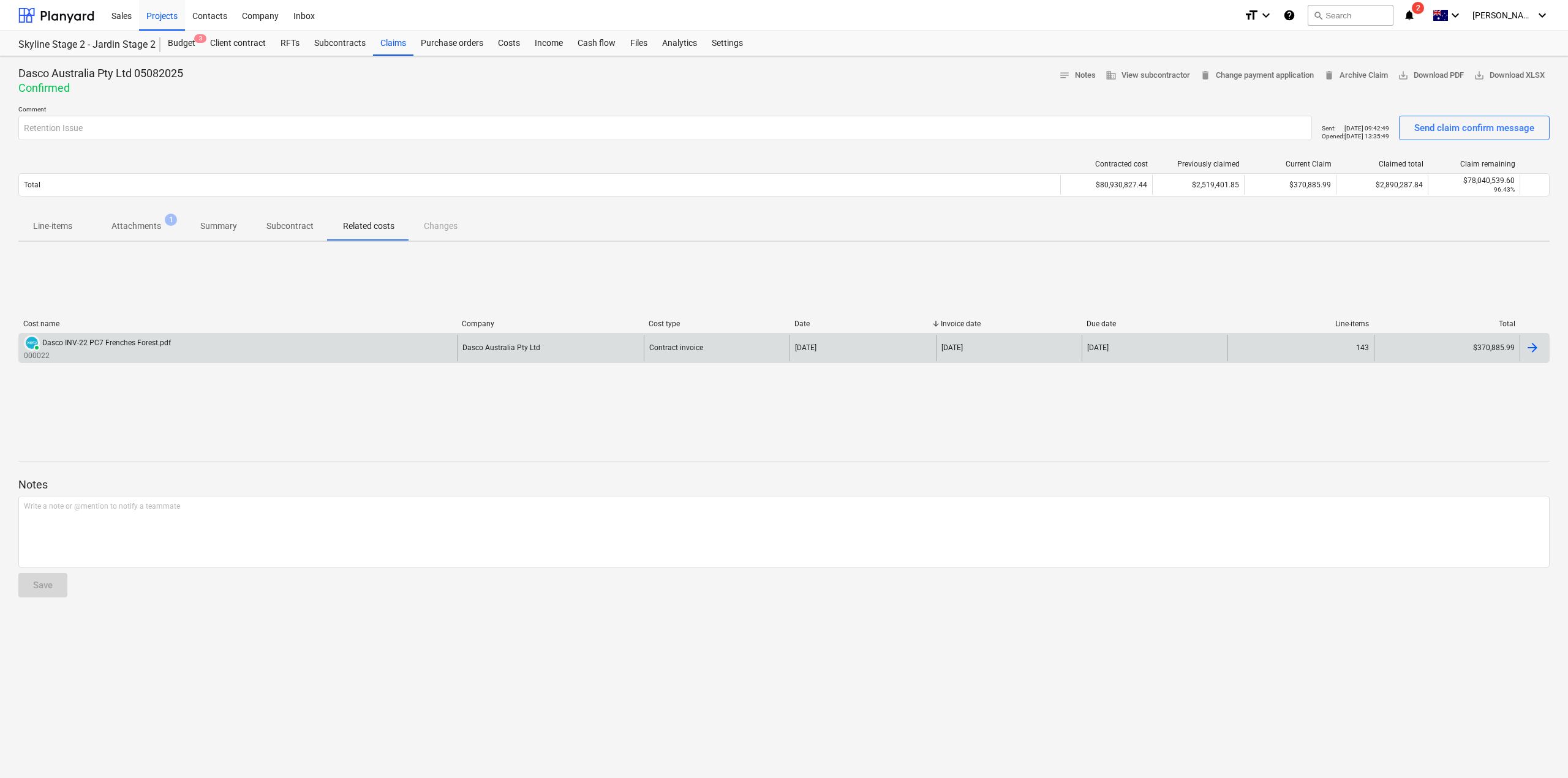
click at [150, 346] on div "Dasco INV-22 PC7 Frenches Forest.pdf" at bounding box center [107, 343] width 129 height 9
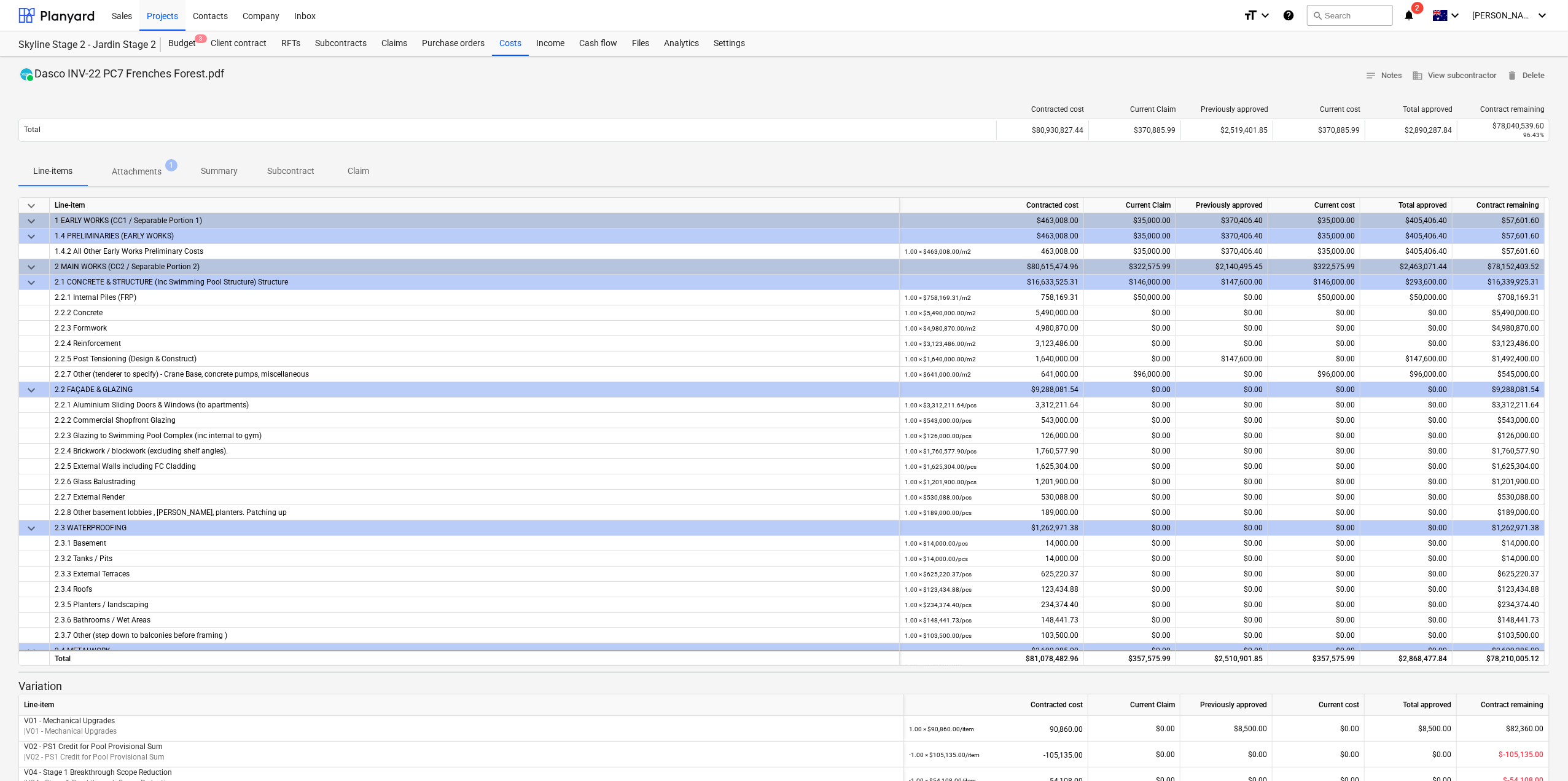
click at [160, 171] on p "Attachments" at bounding box center [136, 172] width 50 height 13
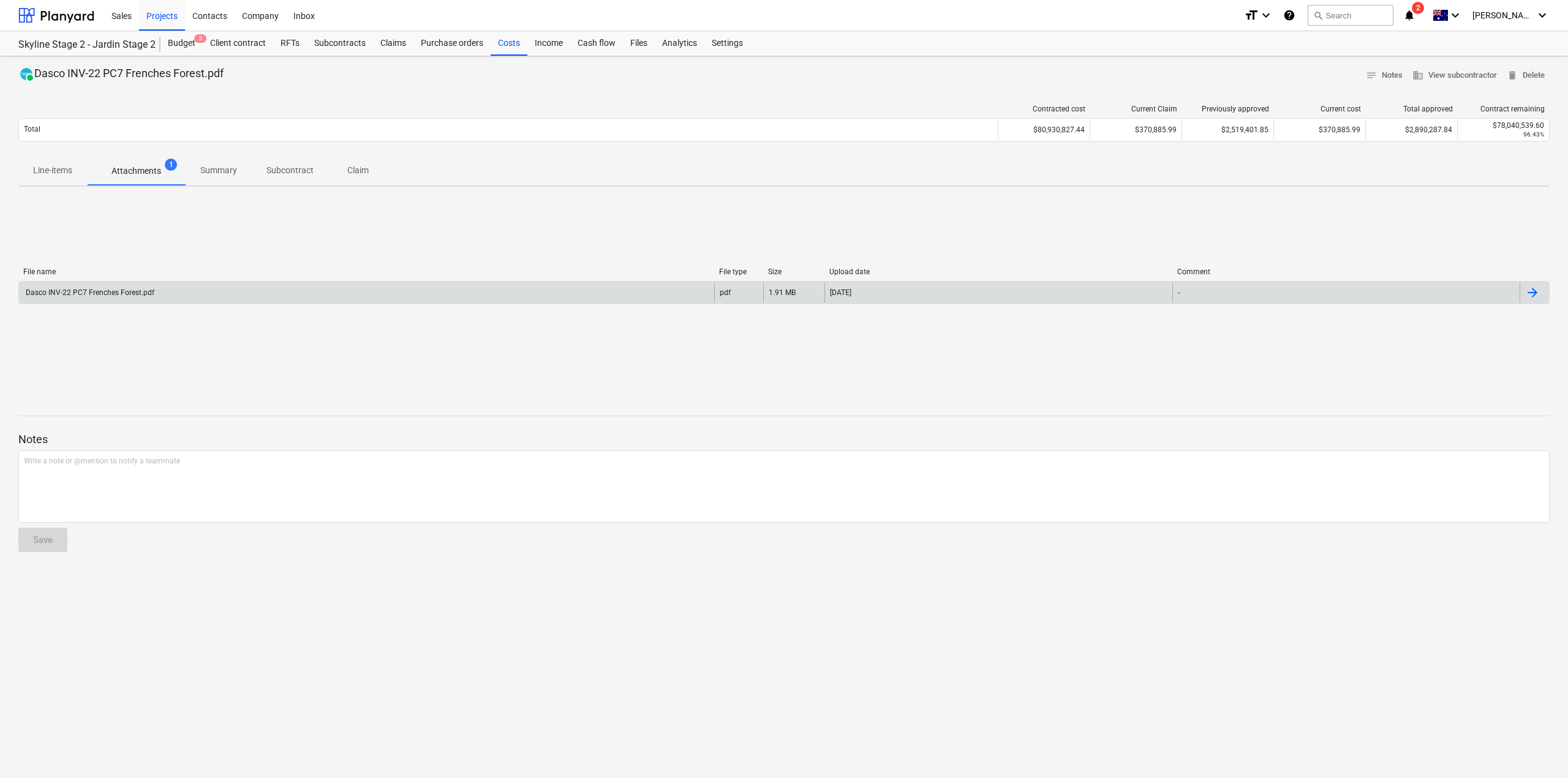
click at [115, 295] on div "Dasco INV-22 PC7 Frenches Forest.pdf" at bounding box center [89, 293] width 131 height 9
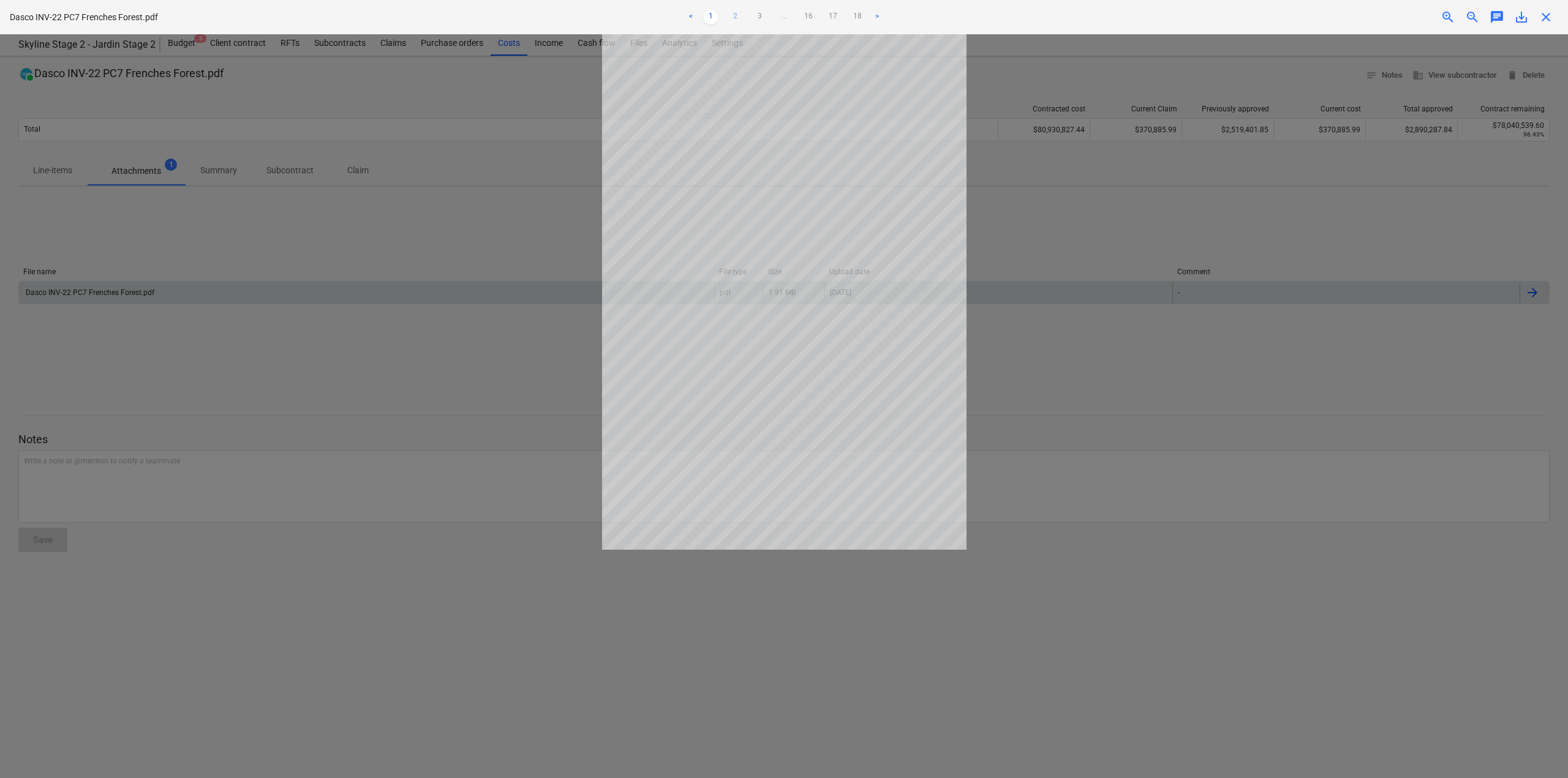
click at [731, 18] on link "2" at bounding box center [735, 17] width 15 height 15
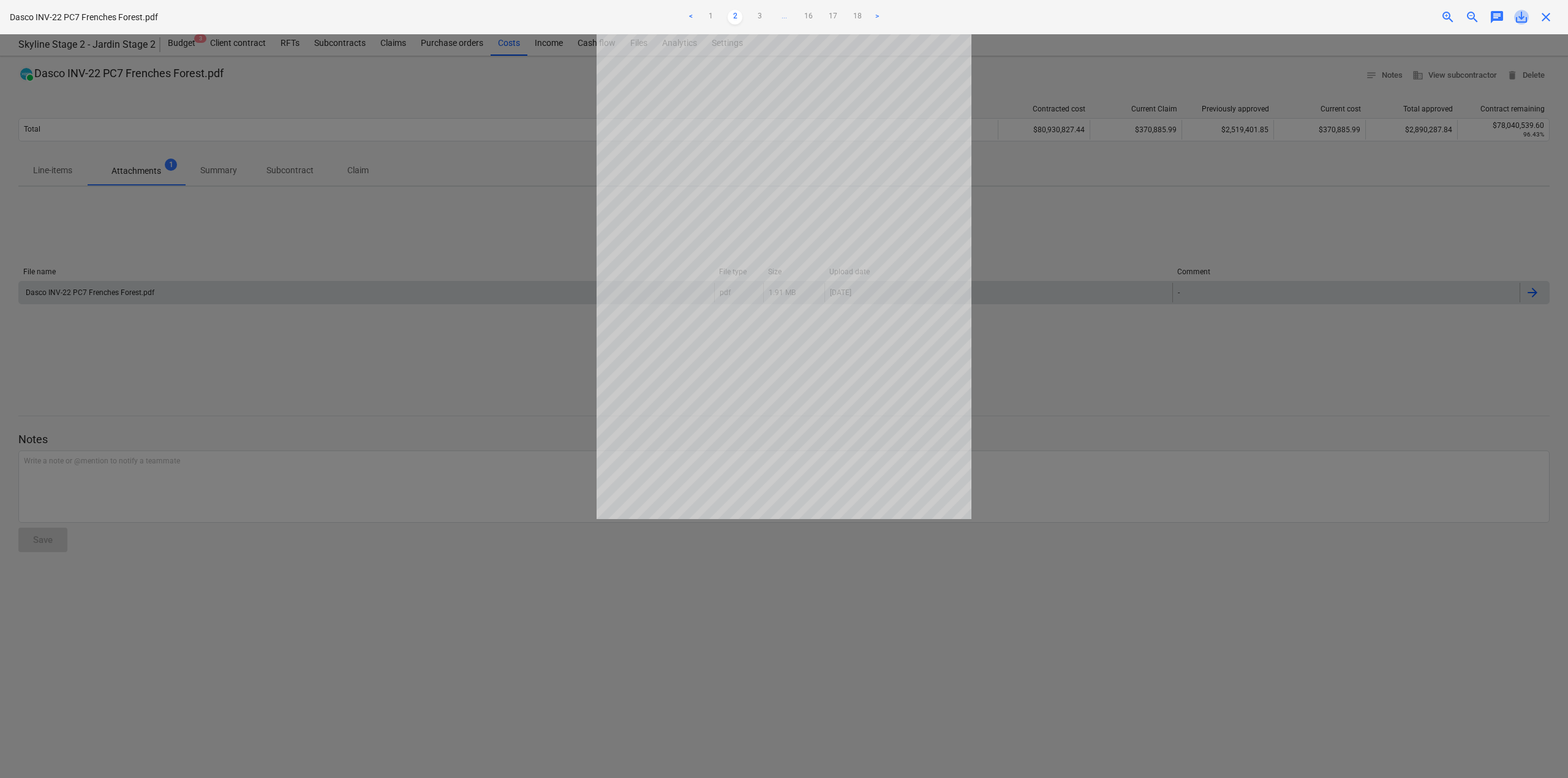
click at [1524, 19] on span "save_alt" at bounding box center [1521, 17] width 15 height 15
